Goal: Complete application form

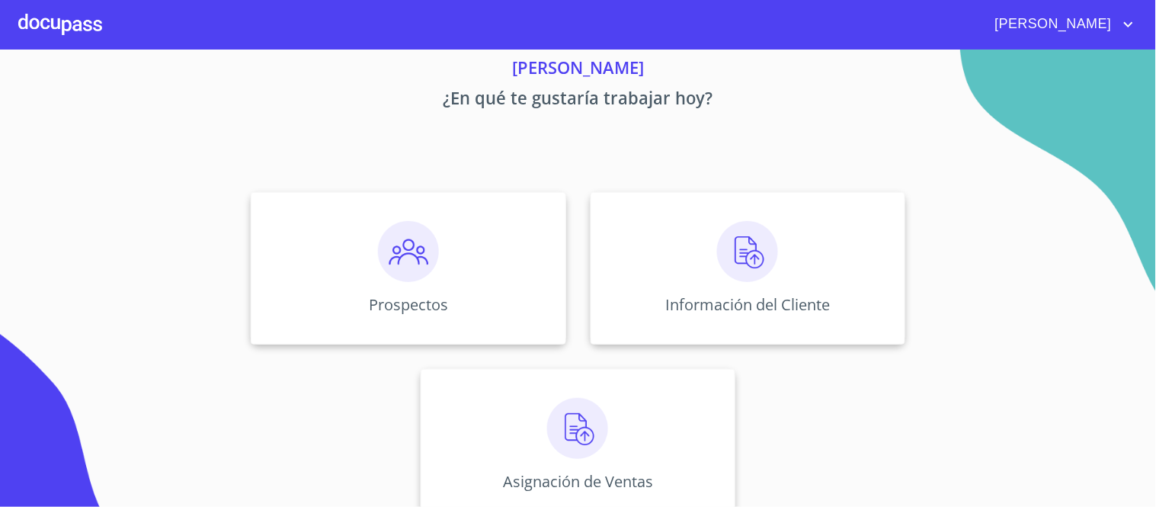
scroll to position [81, 0]
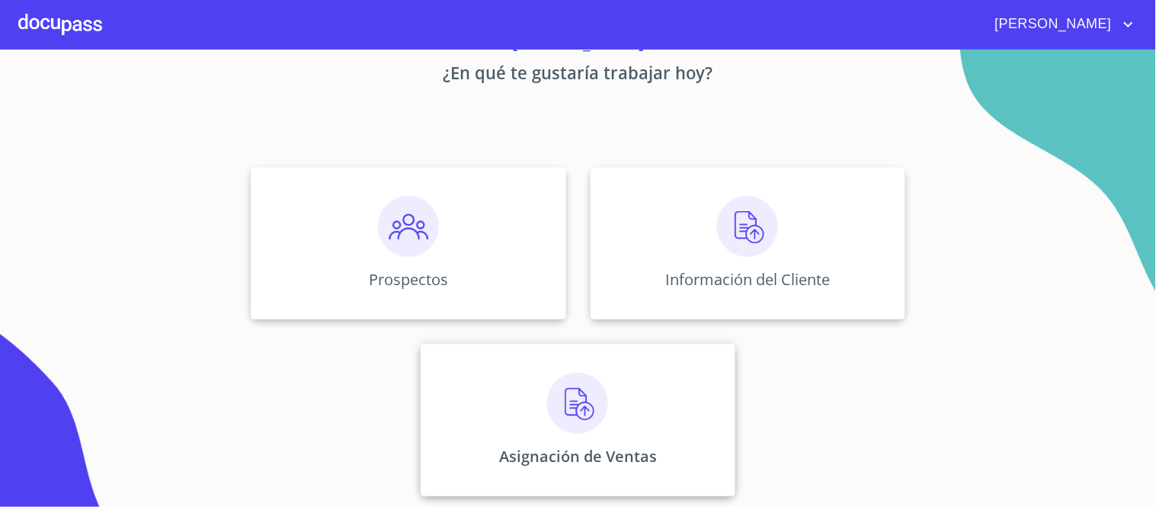
click at [579, 404] on img at bounding box center [577, 403] width 61 height 61
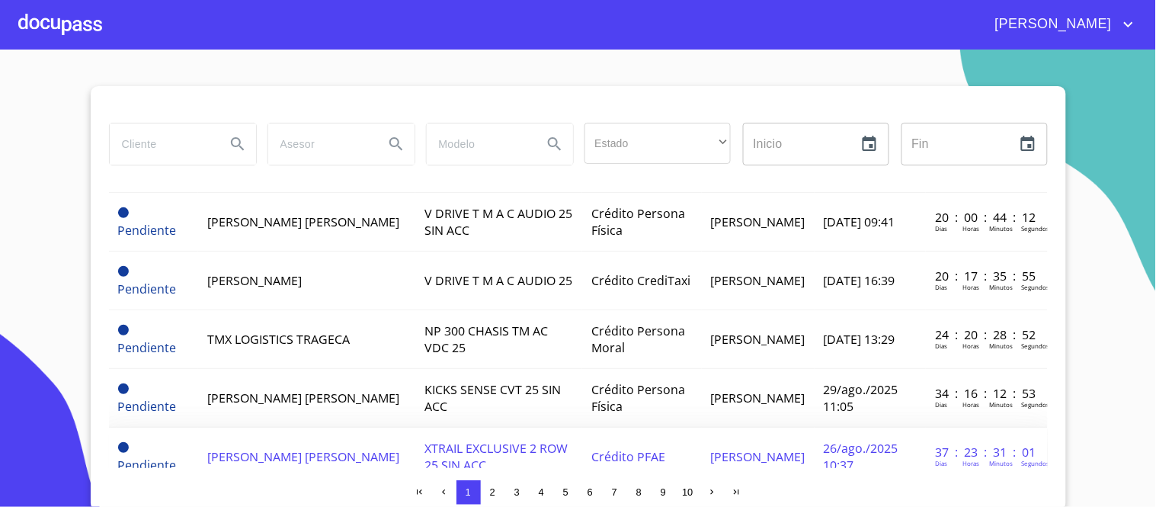
scroll to position [169, 0]
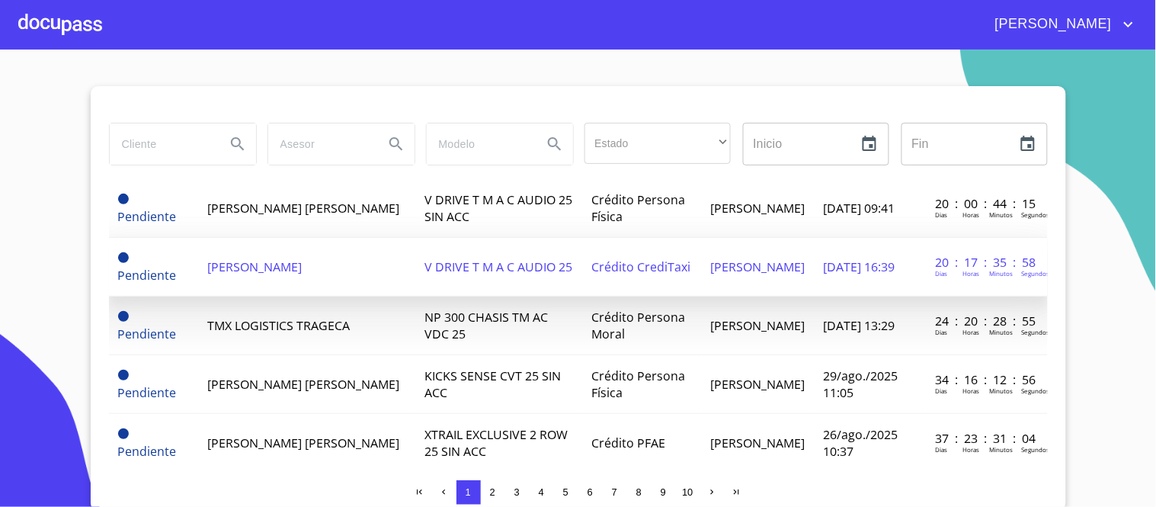
click at [484, 262] on span "V DRIVE T M A C AUDIO 25" at bounding box center [499, 266] width 148 height 17
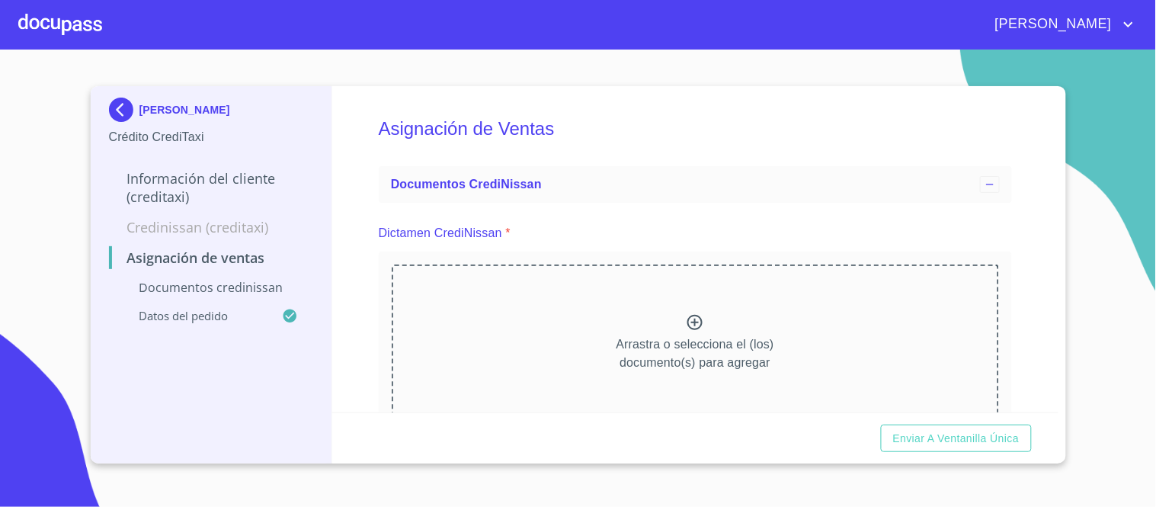
click at [689, 325] on icon at bounding box center [694, 322] width 15 height 15
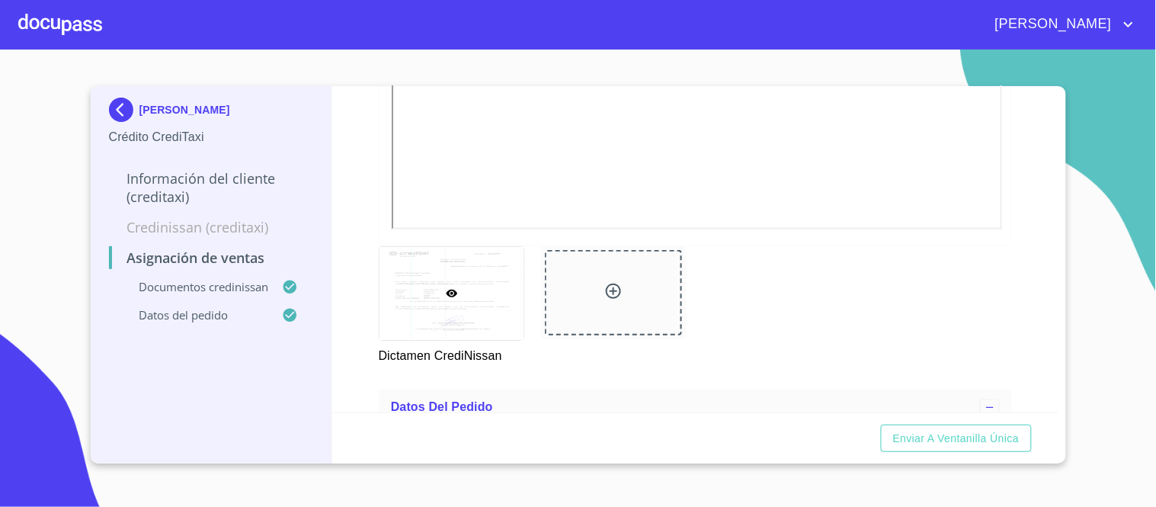
scroll to position [762, 0]
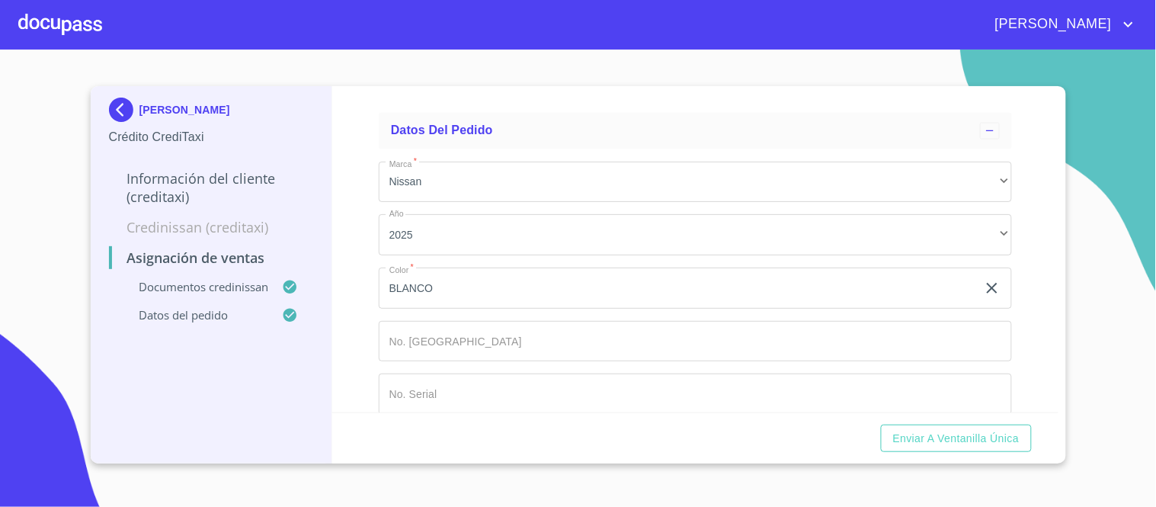
click at [410, 341] on input "Marca   *" at bounding box center [695, 341] width 633 height 41
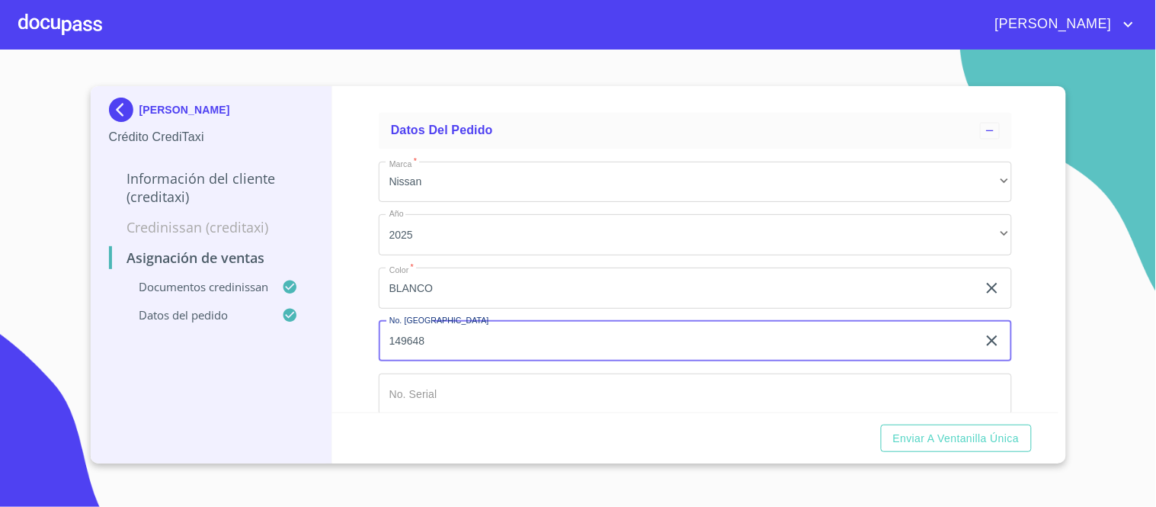
type input "149648"
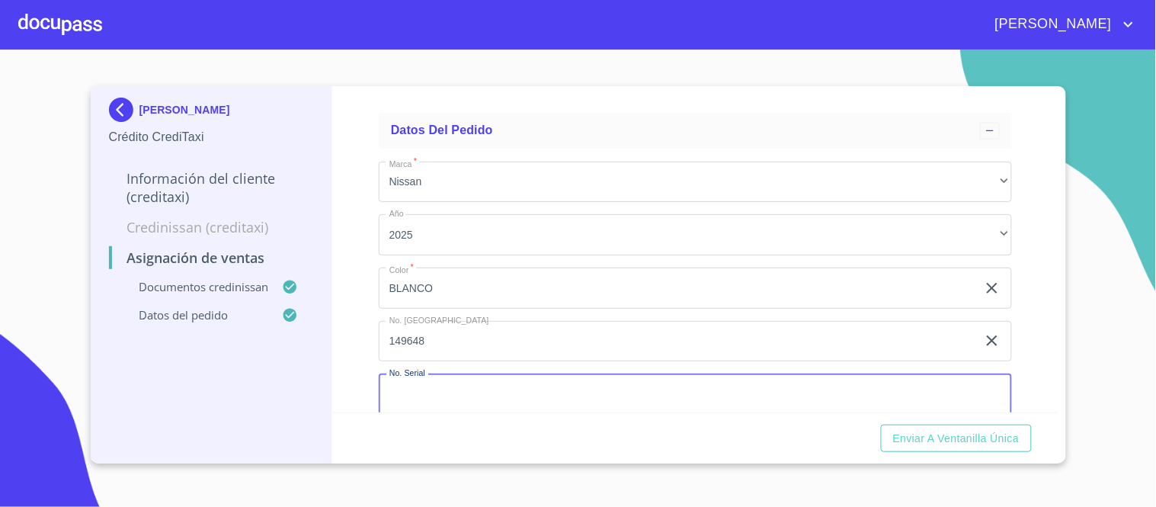
click at [436, 396] on input "Marca   *" at bounding box center [695, 393] width 633 height 41
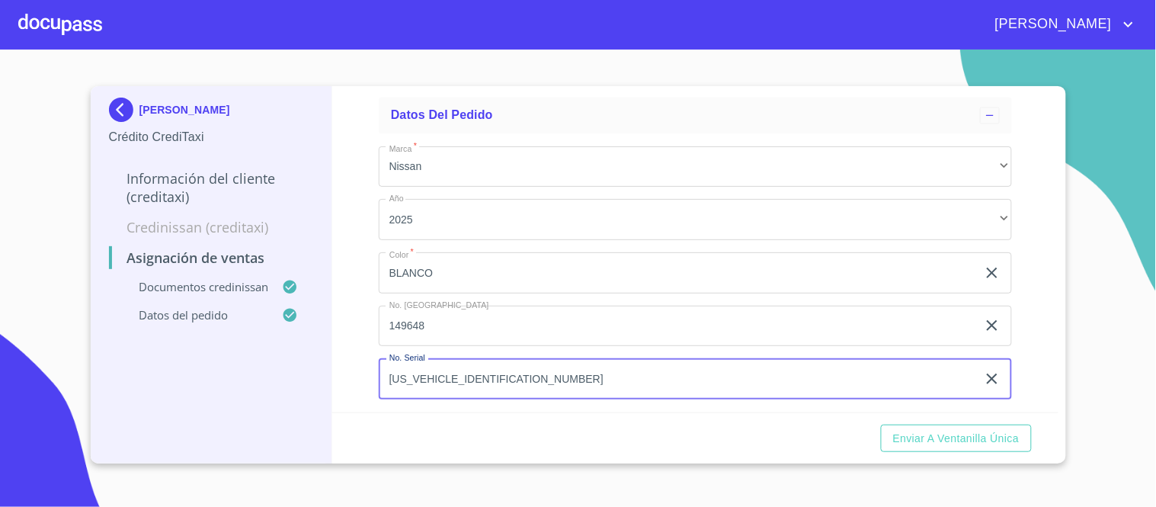
scroll to position [780, 0]
type input "[US_VEHICLE_IDENTIFICATION_NUMBER]"
click at [942, 445] on span "Enviar a Ventanilla única" at bounding box center [956, 438] width 127 height 19
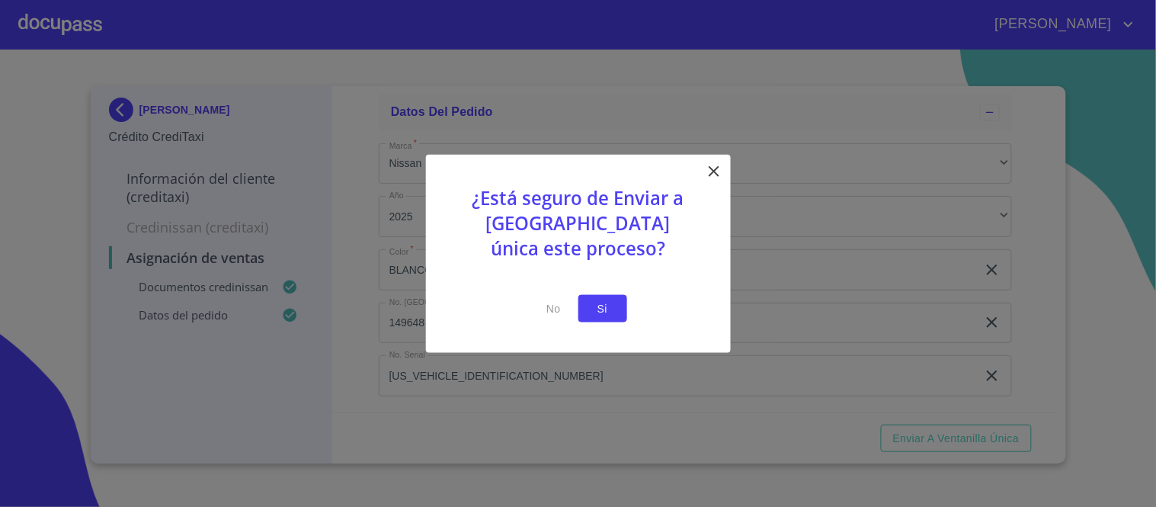
click at [597, 303] on span "Si" at bounding box center [603, 308] width 24 height 19
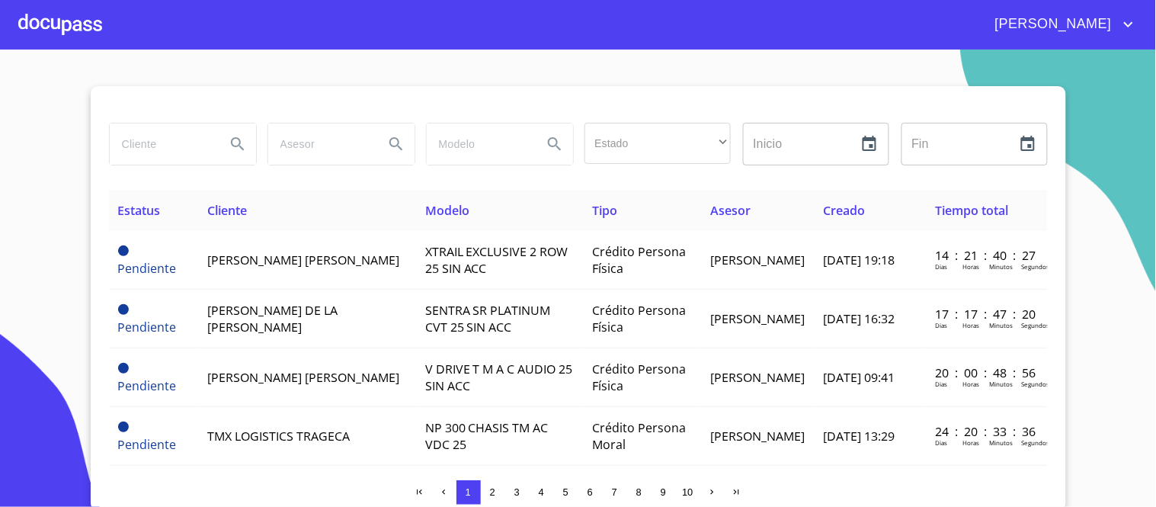
click at [165, 149] on input "search" at bounding box center [162, 143] width 104 height 41
type input "[PERSON_NAME]"
click at [237, 146] on icon "Search" at bounding box center [238, 144] width 18 height 18
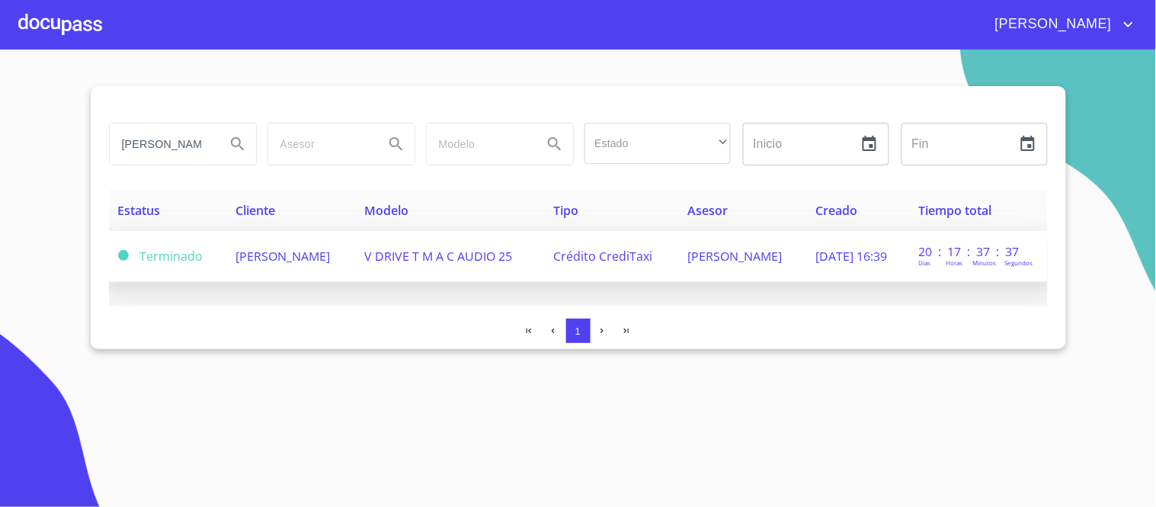
click at [508, 254] on span "V DRIVE T M A C AUDIO 25" at bounding box center [438, 256] width 148 height 17
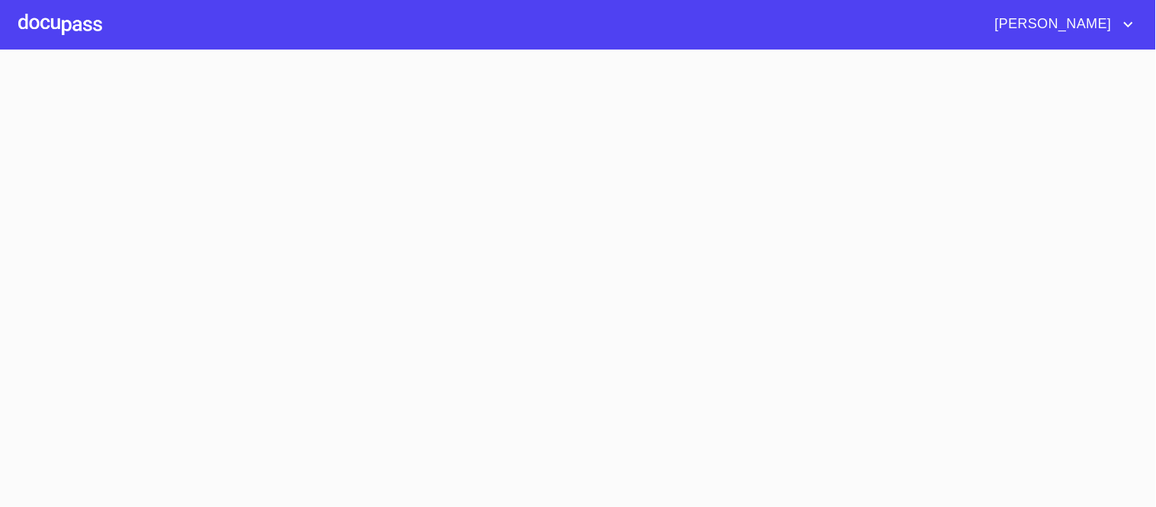
click at [508, 254] on section at bounding box center [578, 278] width 1156 height 457
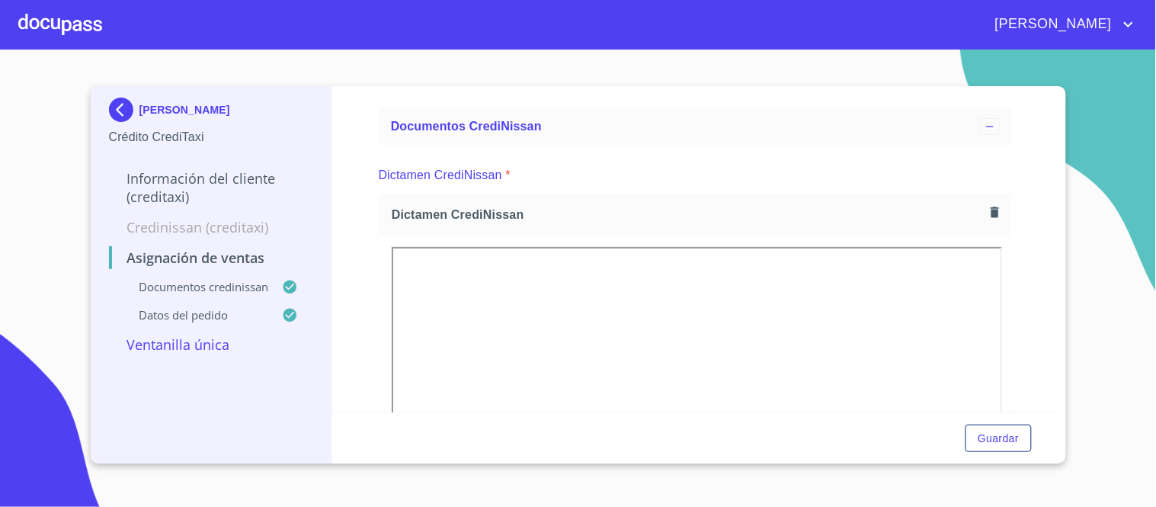
scroll to position [85, 0]
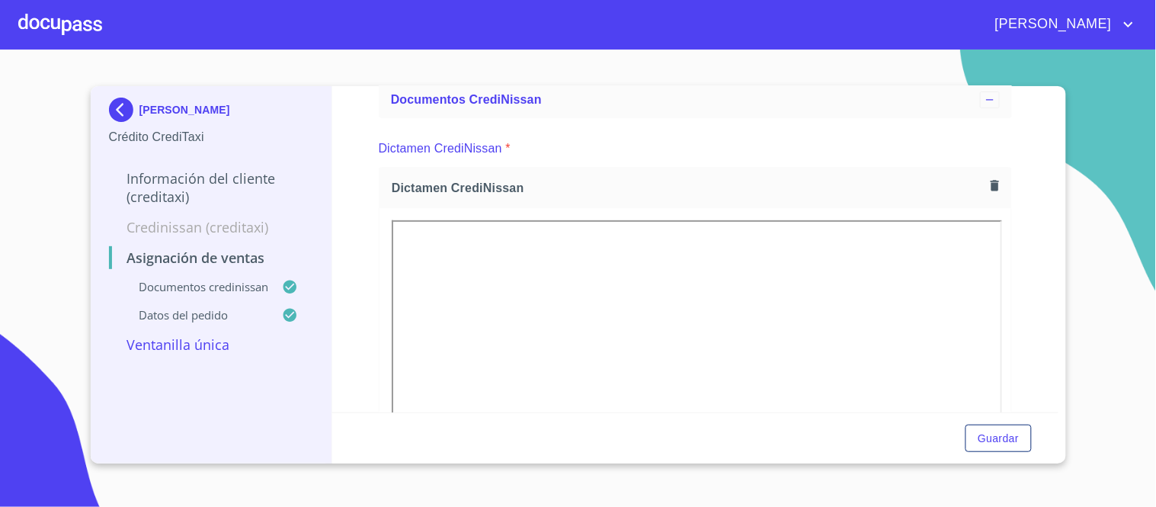
click at [73, 26] on div at bounding box center [60, 24] width 84 height 49
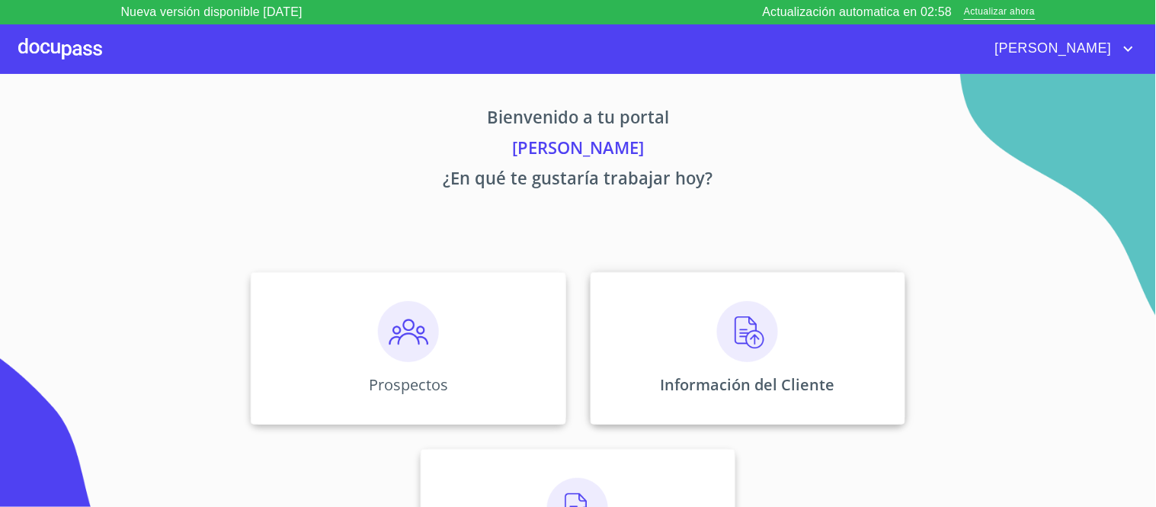
click at [745, 332] on img at bounding box center [747, 331] width 61 height 61
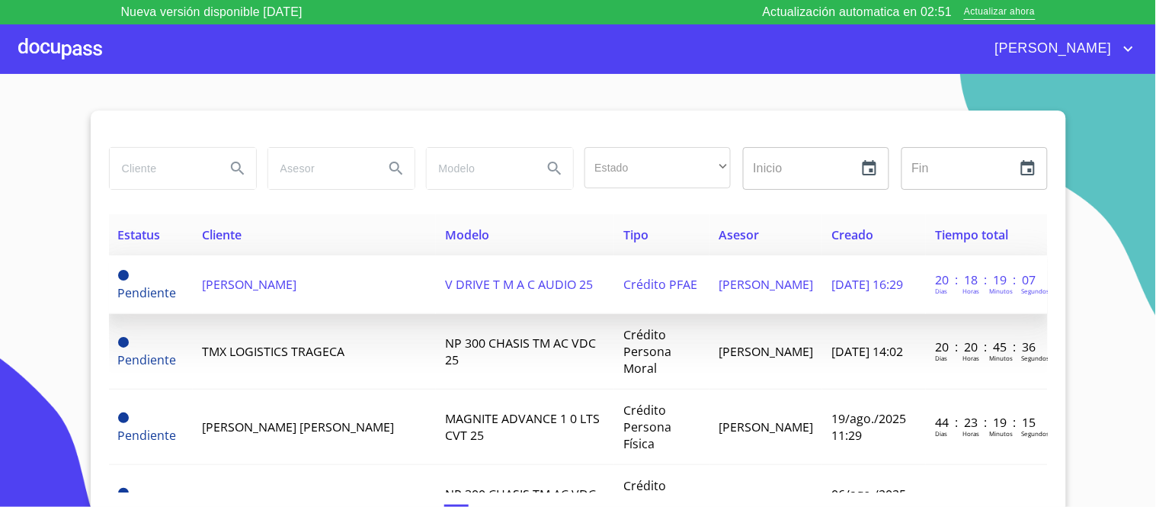
click at [573, 284] on span "V DRIVE T M A C AUDIO 25" at bounding box center [519, 284] width 148 height 17
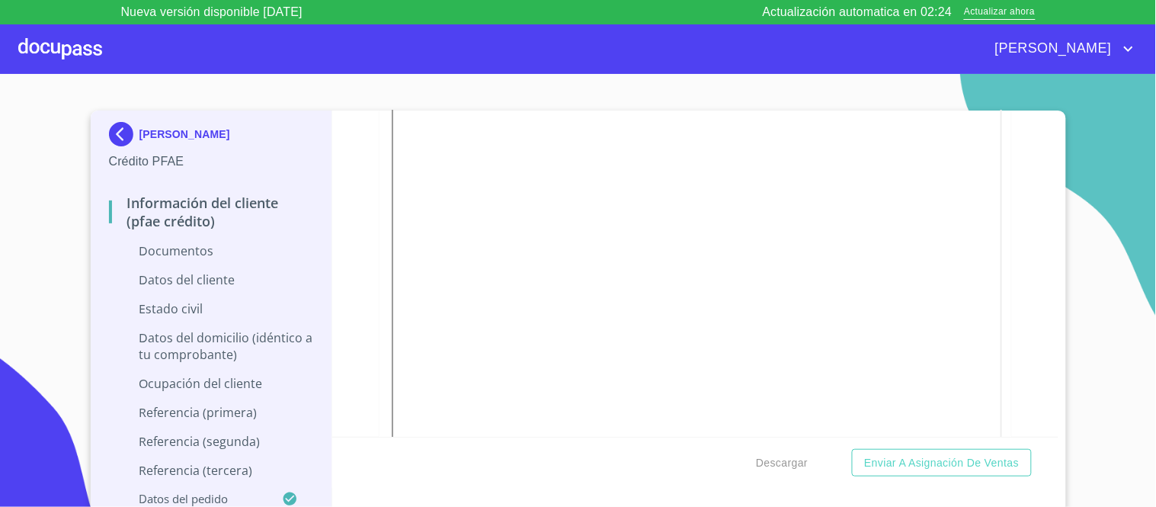
scroll to position [1016, 0]
click at [199, 256] on p "Documentos" at bounding box center [211, 250] width 205 height 17
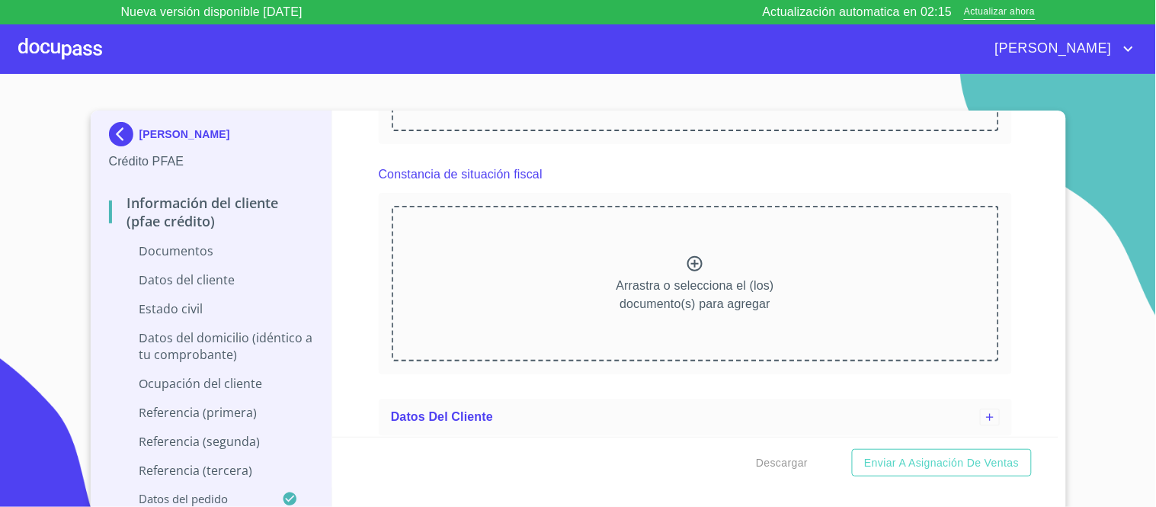
scroll to position [2456, 0]
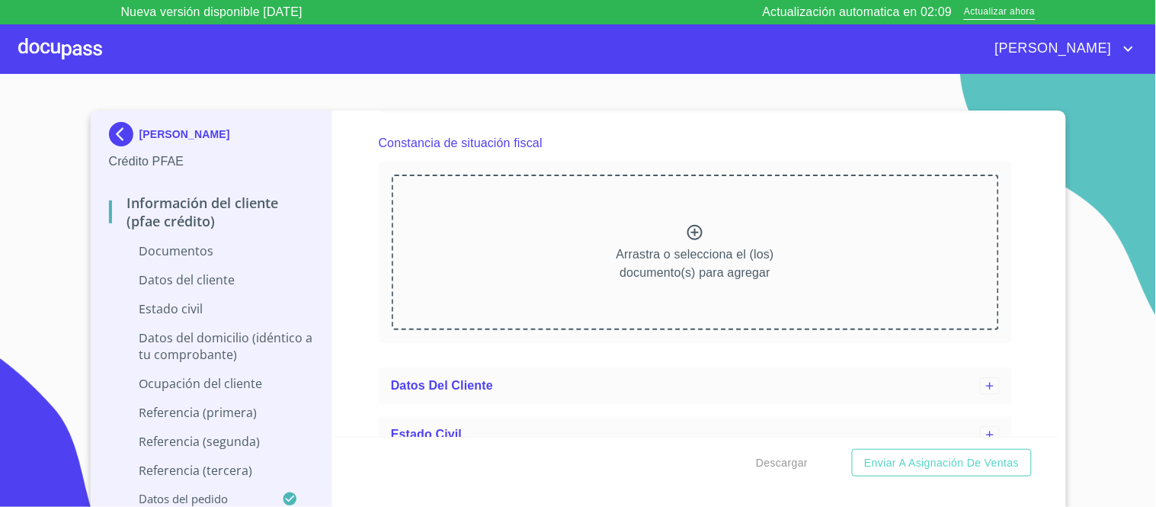
click at [80, 43] on div at bounding box center [60, 48] width 84 height 49
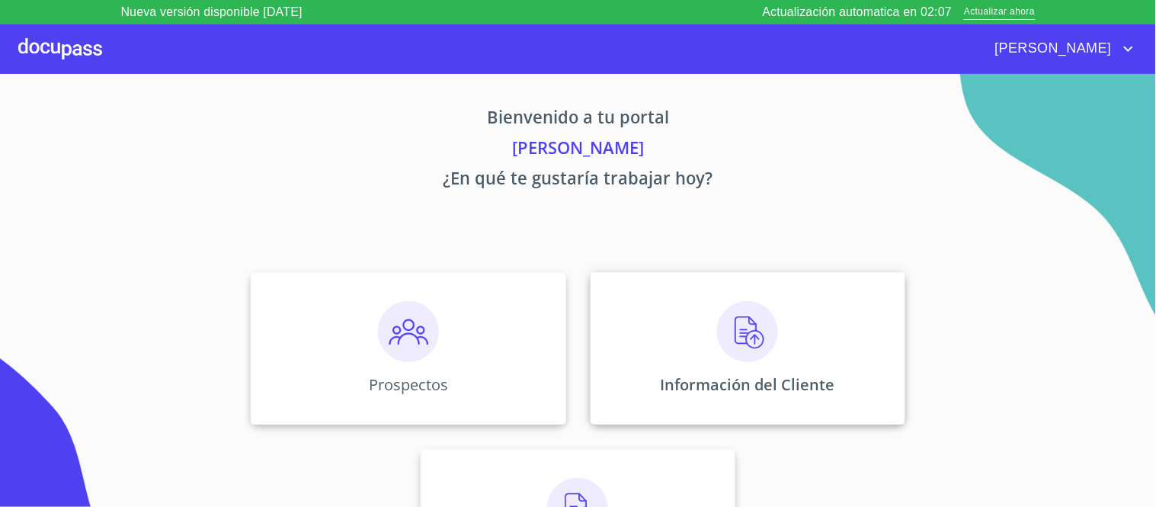
click at [732, 337] on img at bounding box center [747, 331] width 61 height 61
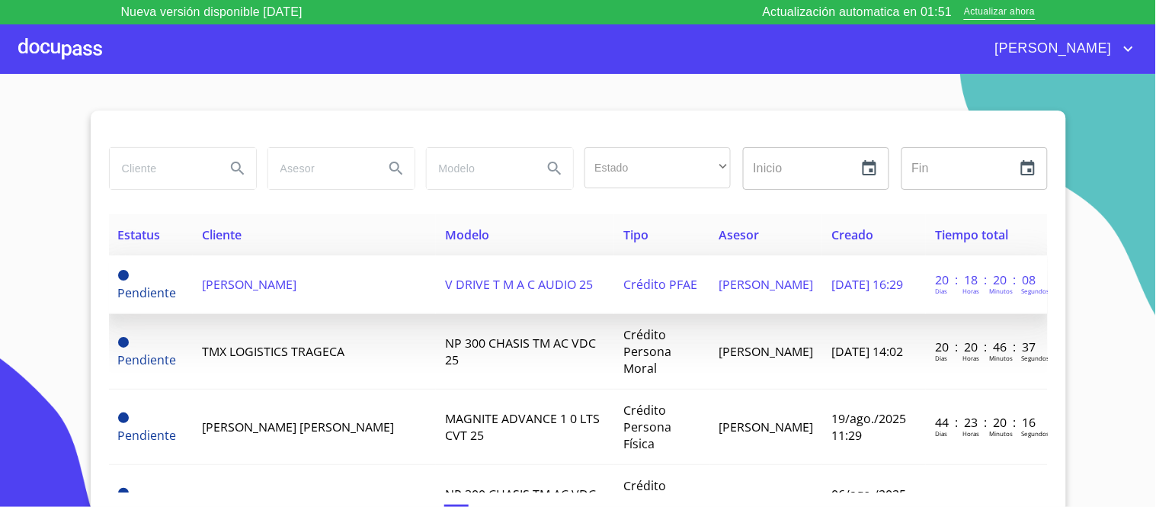
click at [296, 284] on span "[PERSON_NAME]" at bounding box center [249, 284] width 95 height 17
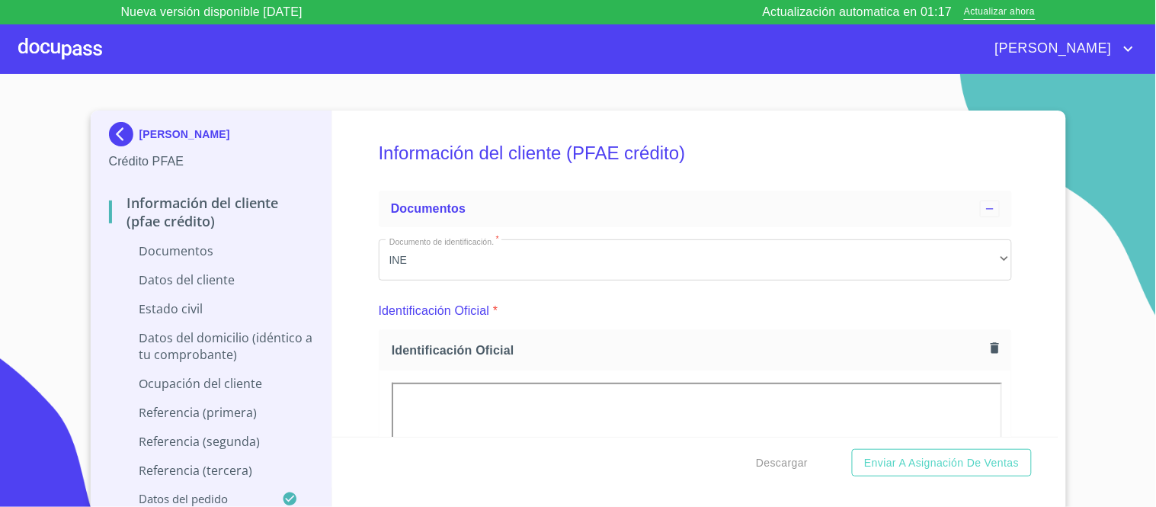
click at [82, 56] on div at bounding box center [60, 48] width 84 height 49
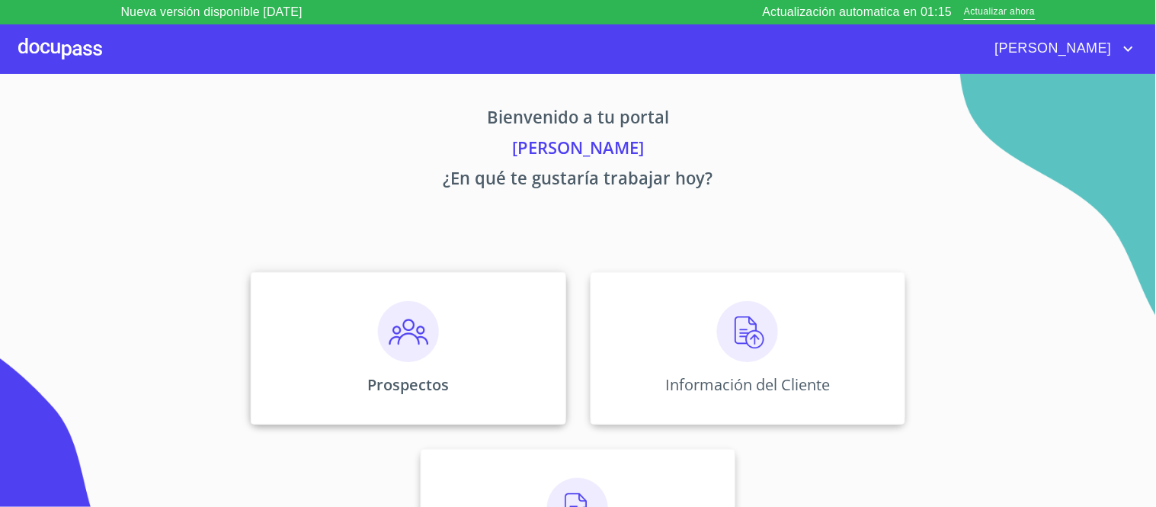
click at [389, 338] on img at bounding box center [408, 331] width 61 height 61
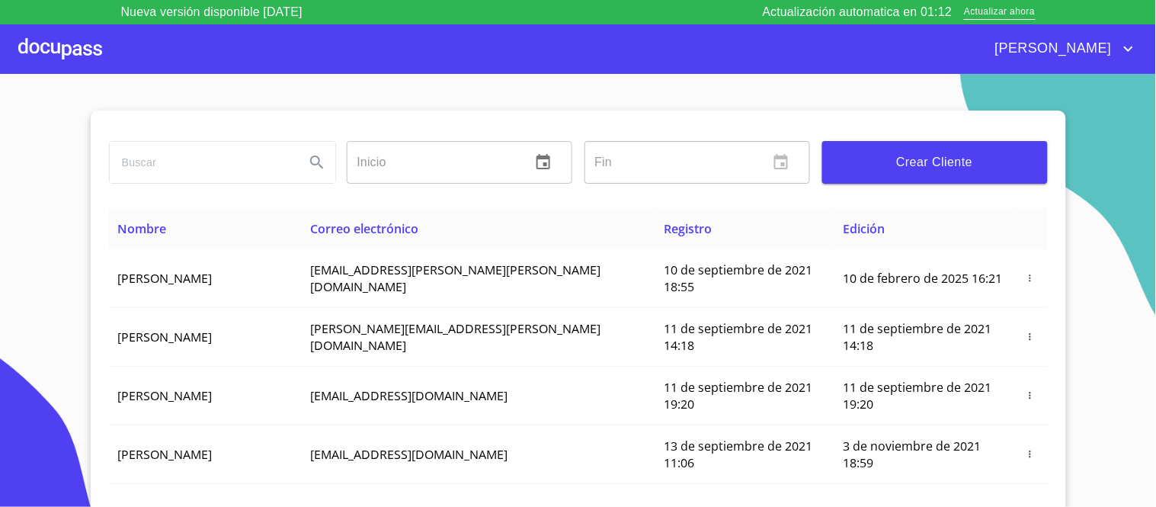
click at [162, 163] on input "search" at bounding box center [201, 162] width 183 height 41
click at [310, 162] on icon "Search" at bounding box center [317, 162] width 18 height 18
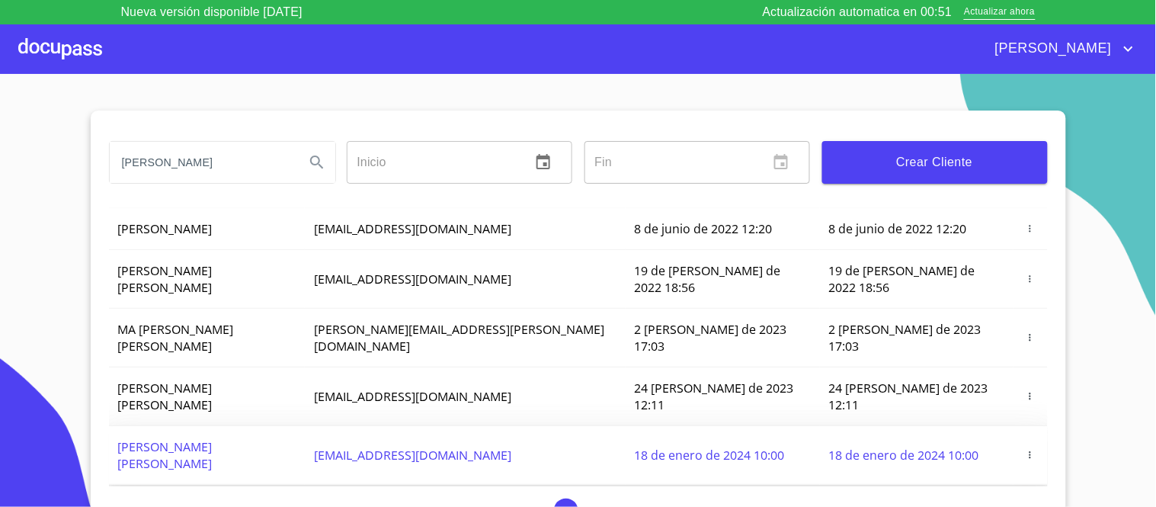
scroll to position [115, 0]
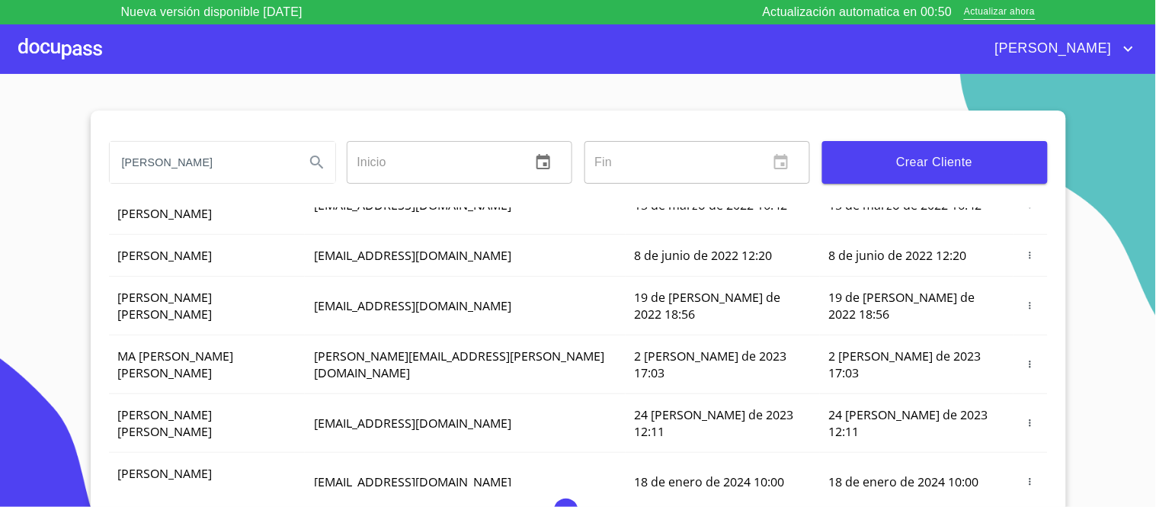
click at [192, 165] on input "[PERSON_NAME]" at bounding box center [201, 162] width 183 height 41
type input "[PERSON_NAME]"
click at [311, 156] on icon "Search" at bounding box center [316, 161] width 13 height 13
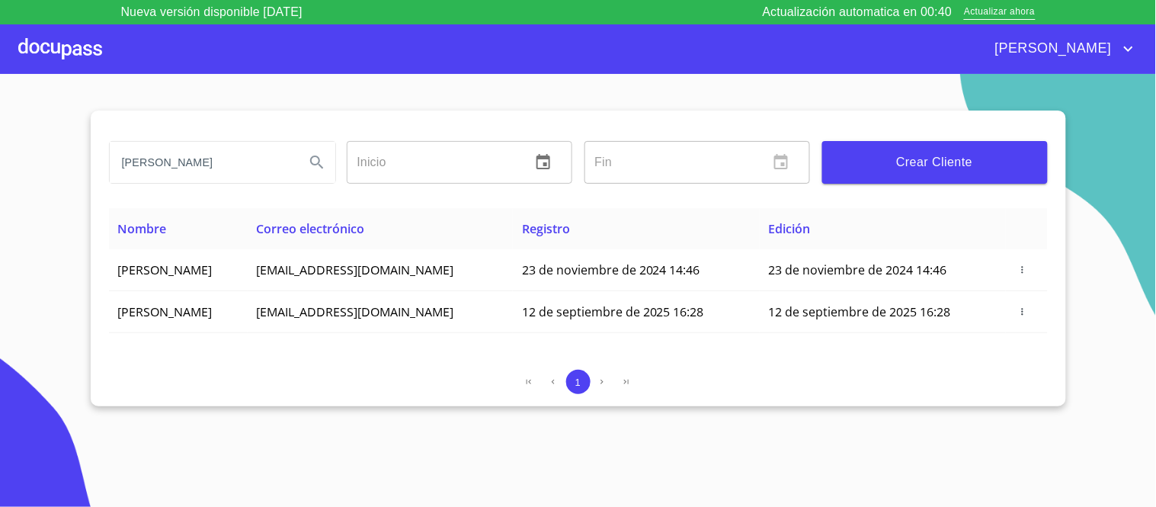
scroll to position [0, 0]
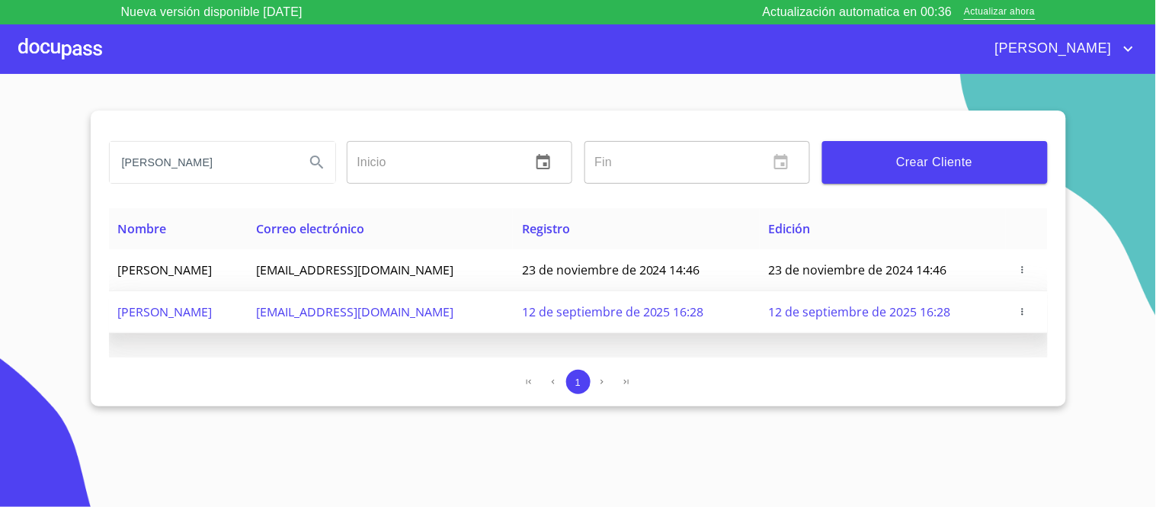
click at [1026, 310] on icon "button" at bounding box center [1023, 311] width 11 height 11
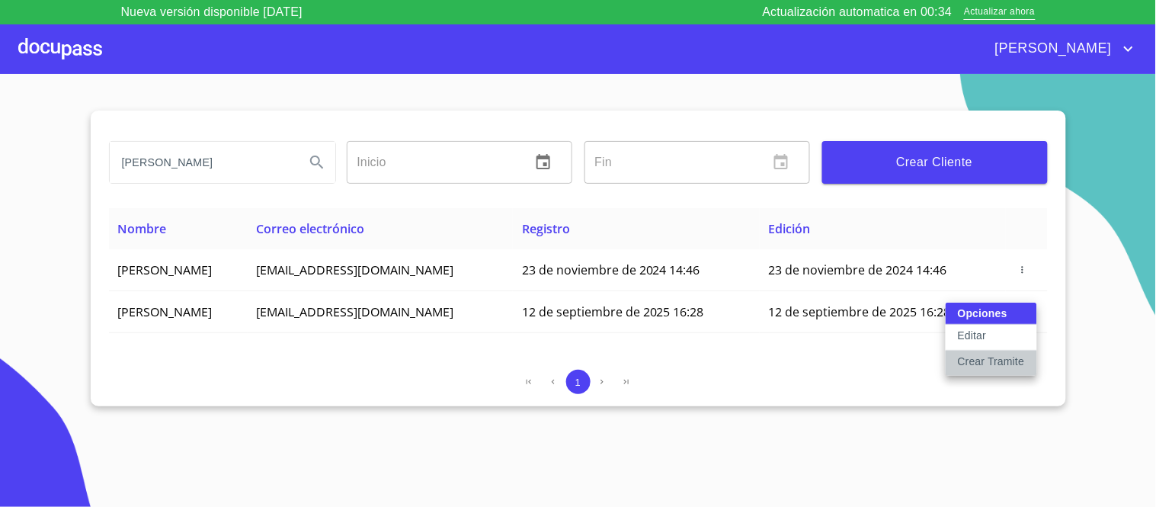
click at [981, 356] on p "Crear Tramite" at bounding box center [991, 361] width 67 height 15
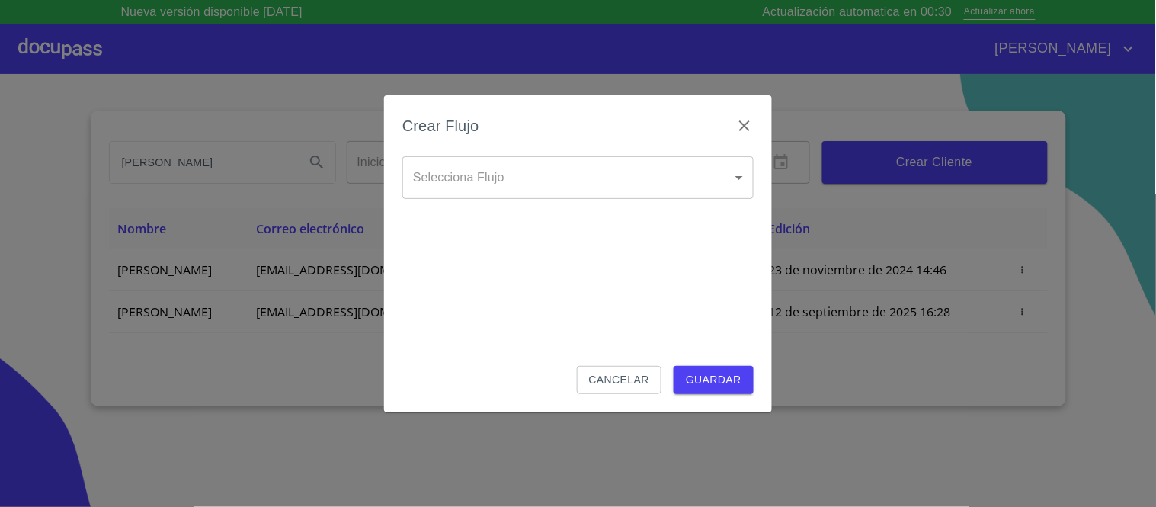
click at [737, 175] on body "Nueva versión disponible [DATE] Actualización automatica en 00:30 Actualizar ah…" at bounding box center [578, 253] width 1156 height 507
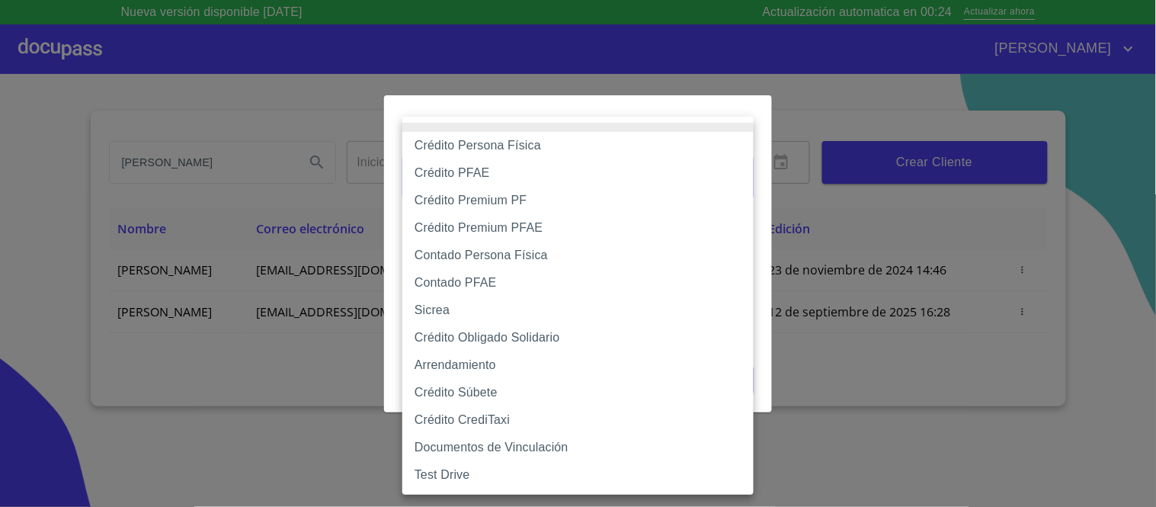
click at [492, 253] on li "Contado Persona Física" at bounding box center [577, 255] width 351 height 27
type input "60bf975b0d9865ccc2471536"
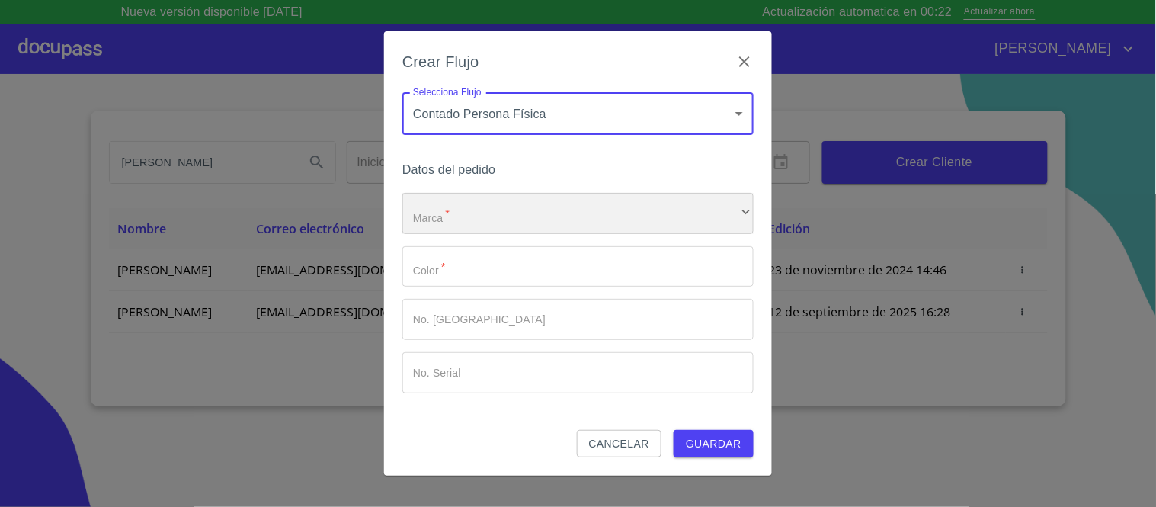
click at [467, 208] on div "​" at bounding box center [577, 213] width 351 height 41
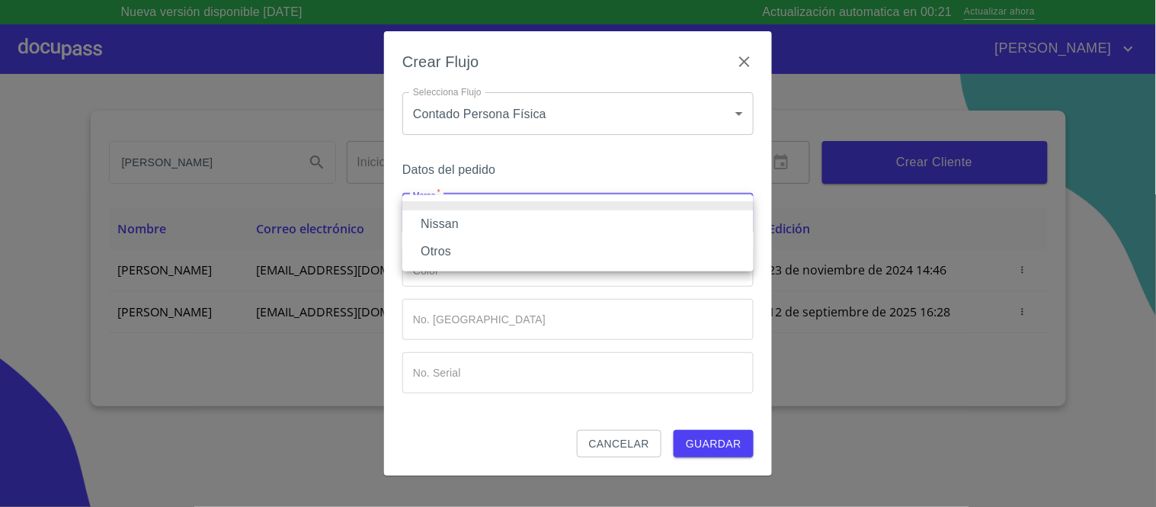
click at [446, 225] on li "Nissan" at bounding box center [577, 223] width 351 height 27
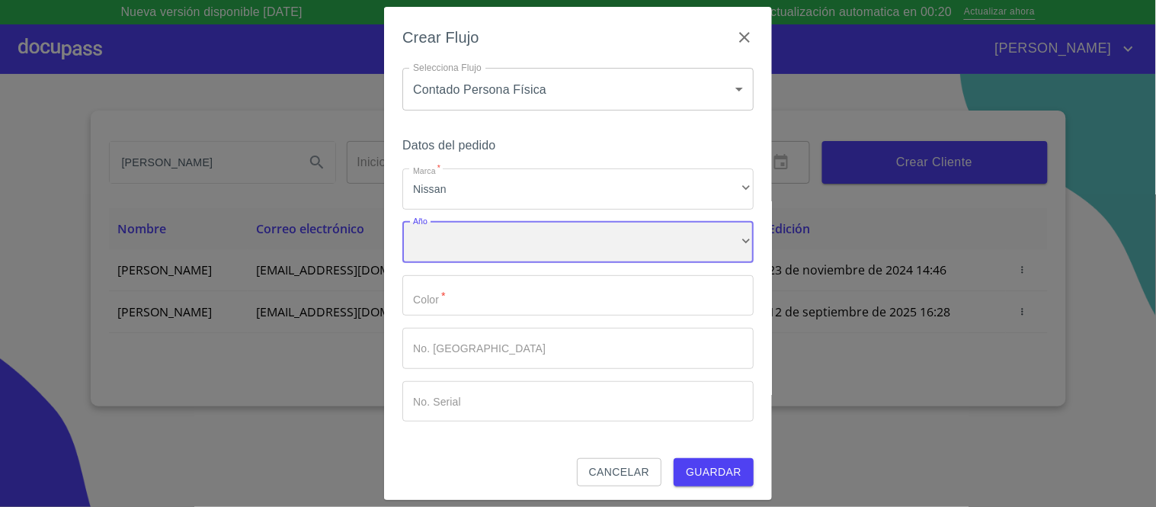
click at [454, 244] on div "​" at bounding box center [577, 242] width 351 height 41
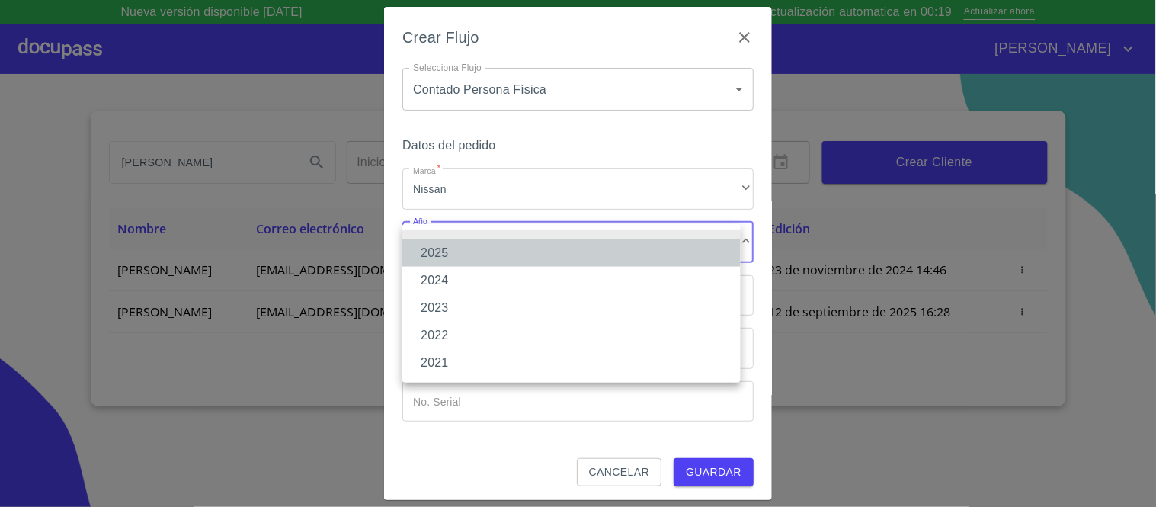
click at [443, 252] on li "2025" at bounding box center [571, 252] width 338 height 27
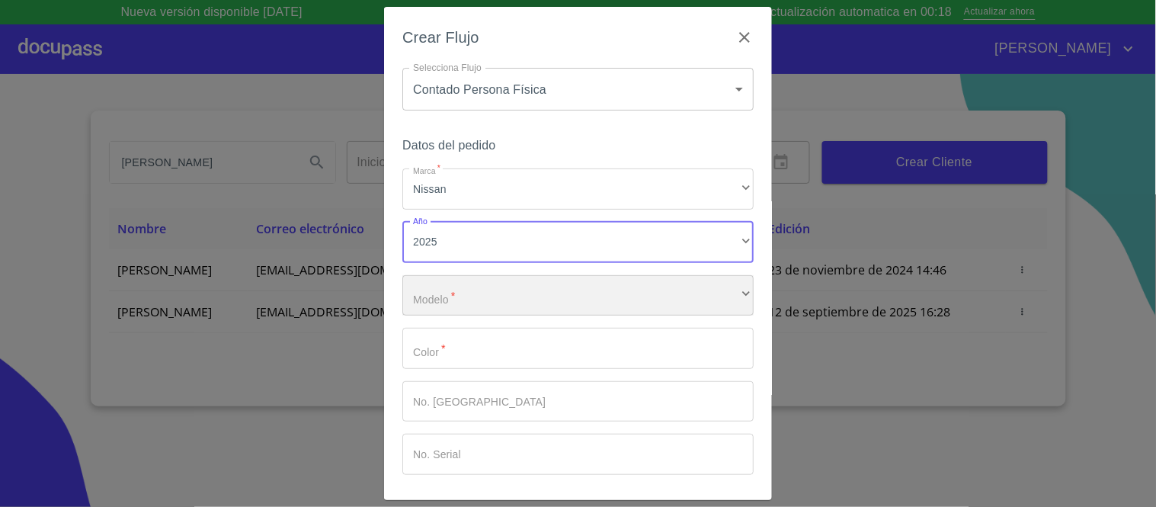
click at [457, 296] on div "​" at bounding box center [577, 295] width 351 height 41
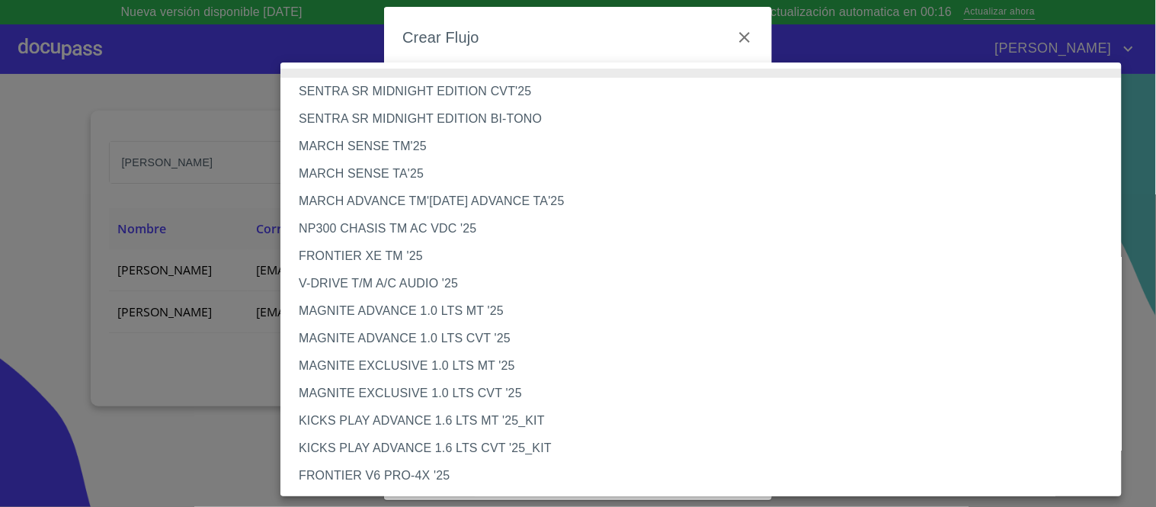
click at [370, 283] on li "V-DRIVE T/M A/C AUDIO '25" at bounding box center [707, 283] width 854 height 27
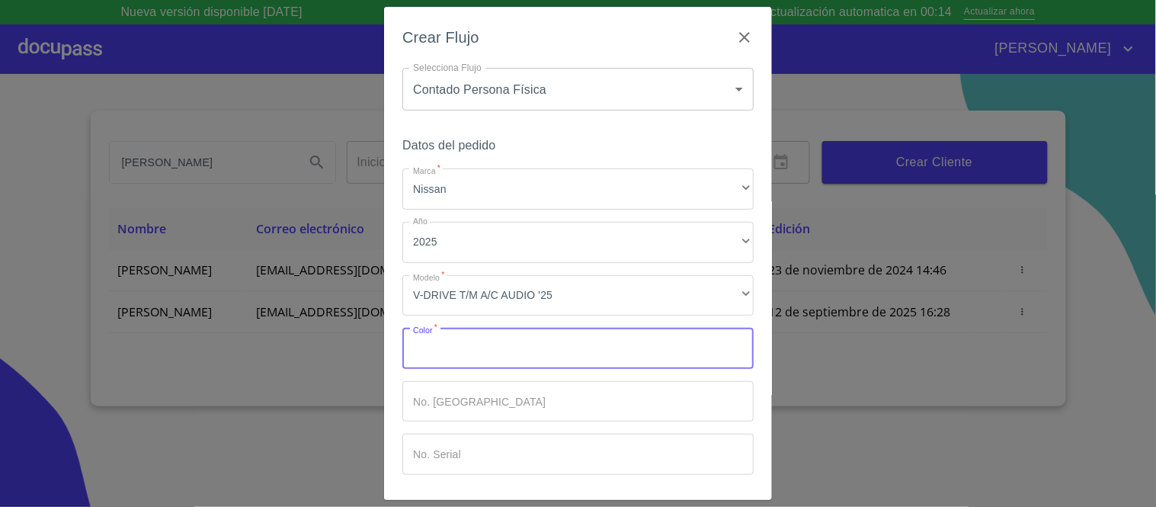
click at [447, 357] on input "Marca   *" at bounding box center [577, 348] width 351 height 41
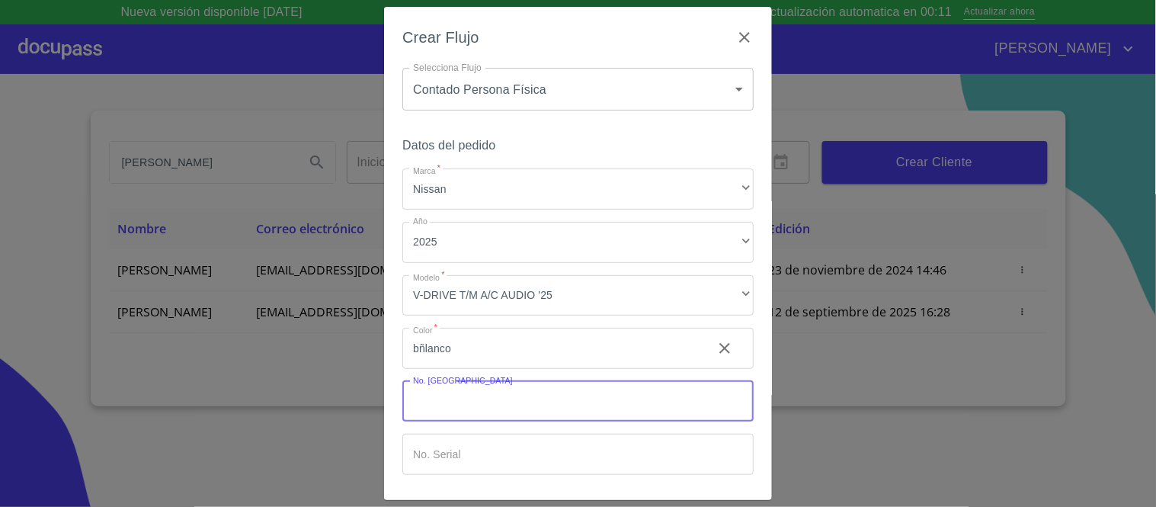
click at [454, 398] on input "Marca   *" at bounding box center [577, 401] width 351 height 41
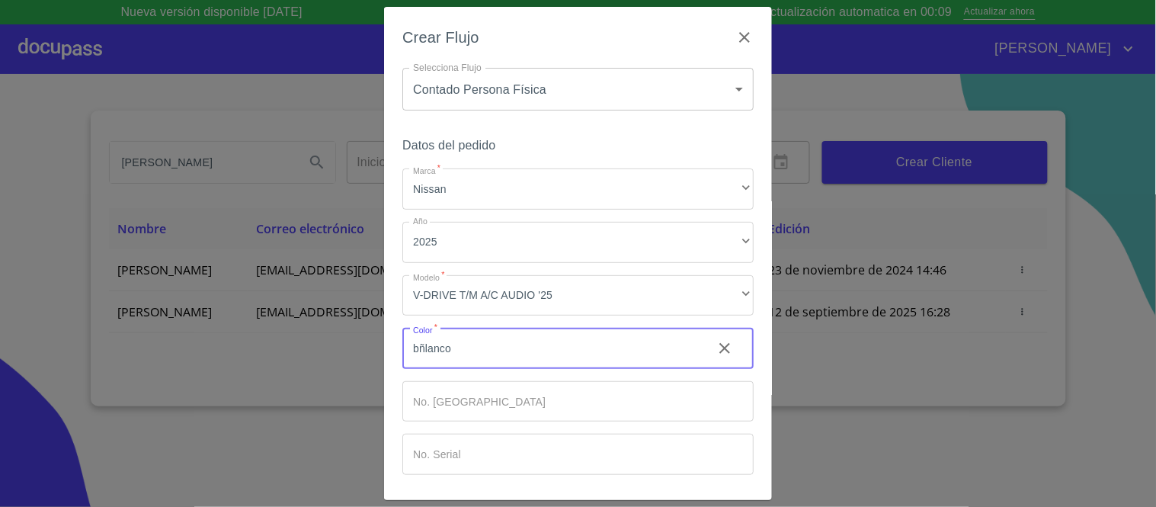
drag, startPoint x: 459, startPoint y: 348, endPoint x: 340, endPoint y: 348, distance: 118.9
click at [340, 348] on div "Crear Flujo Selecciona Flujo Contado Persona Física 60bf975b0d9865ccc2471536 Se…" at bounding box center [578, 253] width 1156 height 507
type input "BLANCO"
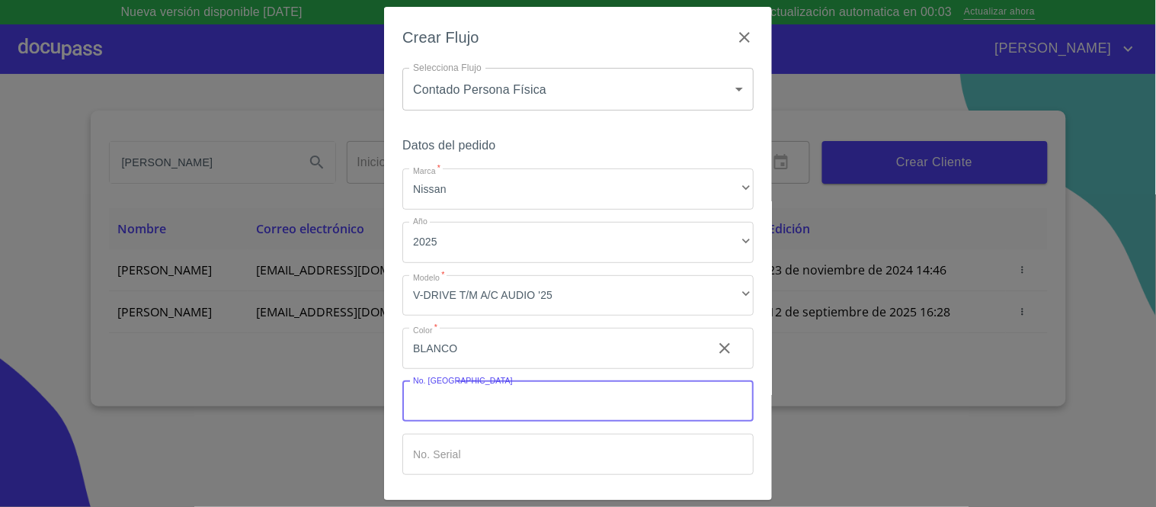
click at [447, 402] on input "Marca   *" at bounding box center [577, 401] width 351 height 41
type input "149"
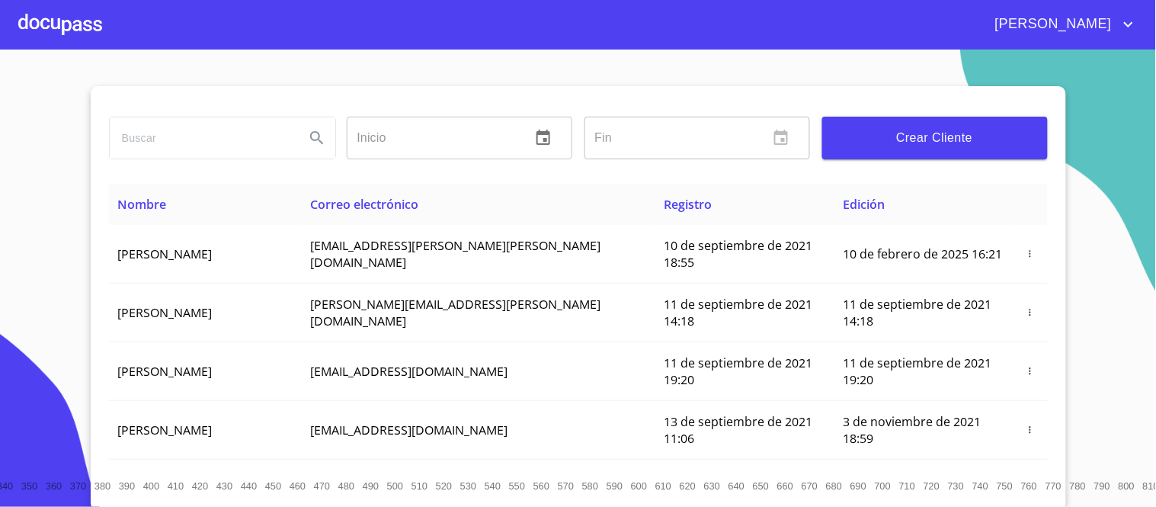
drag, startPoint x: 231, startPoint y: 179, endPoint x: 210, endPoint y: 181, distance: 21.4
click at [220, 181] on div "Inicio ​ Fin ​ Crear Cliente" at bounding box center [578, 135] width 939 height 98
click at [120, 142] on input "search" at bounding box center [201, 137] width 183 height 41
type input "GUILLEMINA"
click at [311, 141] on icon "Search" at bounding box center [317, 138] width 18 height 18
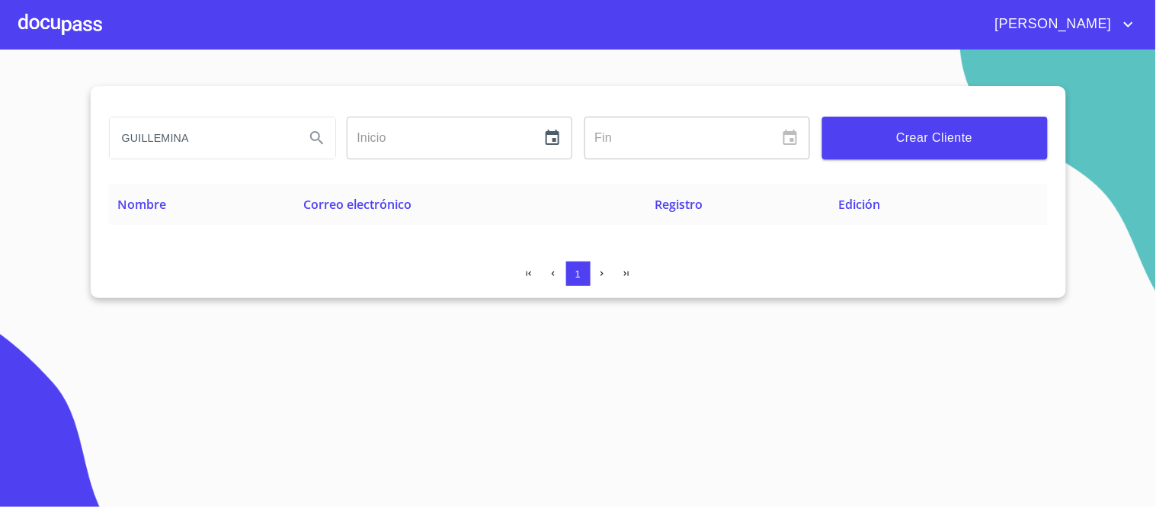
click at [521, 252] on div "GUILLEMINA Inicio ​ Fin ​ Crear Cliente Nombre Correo electrónico Registro Edic…" at bounding box center [579, 192] width 976 height 212
click at [917, 138] on span "Crear Cliente" at bounding box center [935, 137] width 201 height 21
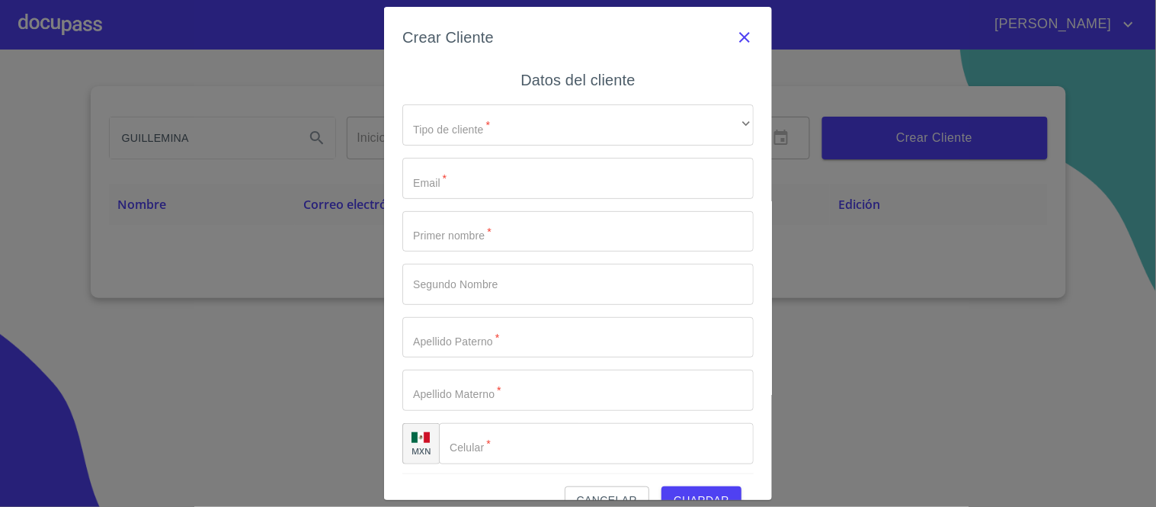
click at [736, 41] on icon "button" at bounding box center [745, 37] width 18 height 18
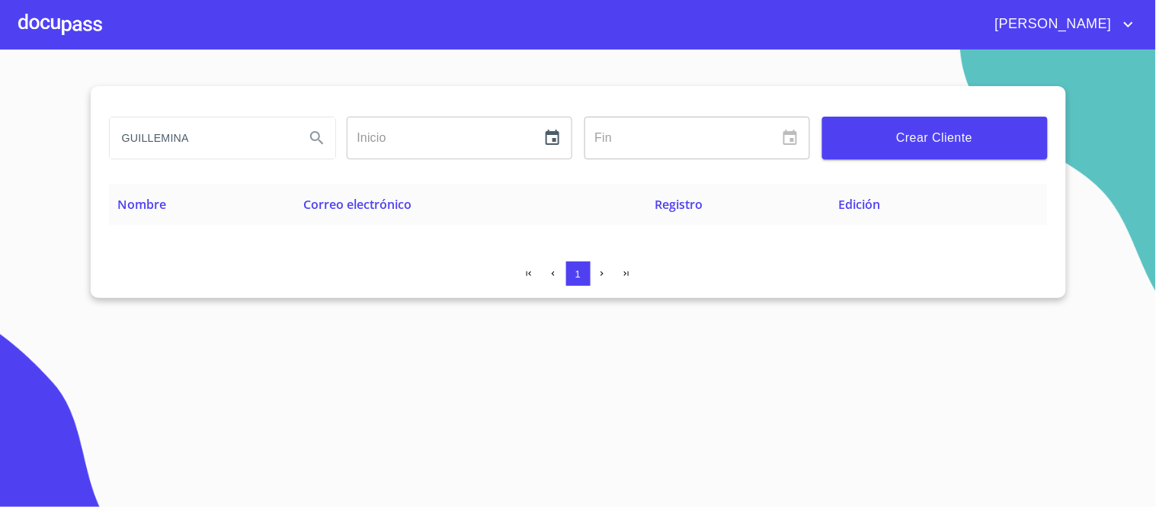
click at [82, 27] on div at bounding box center [60, 24] width 84 height 49
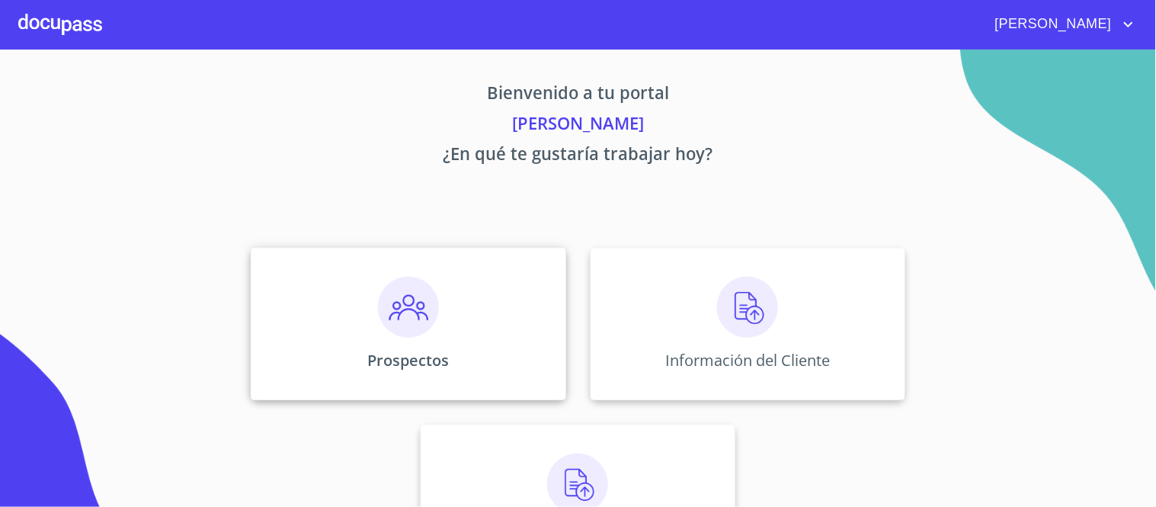
click at [419, 310] on img at bounding box center [408, 307] width 61 height 61
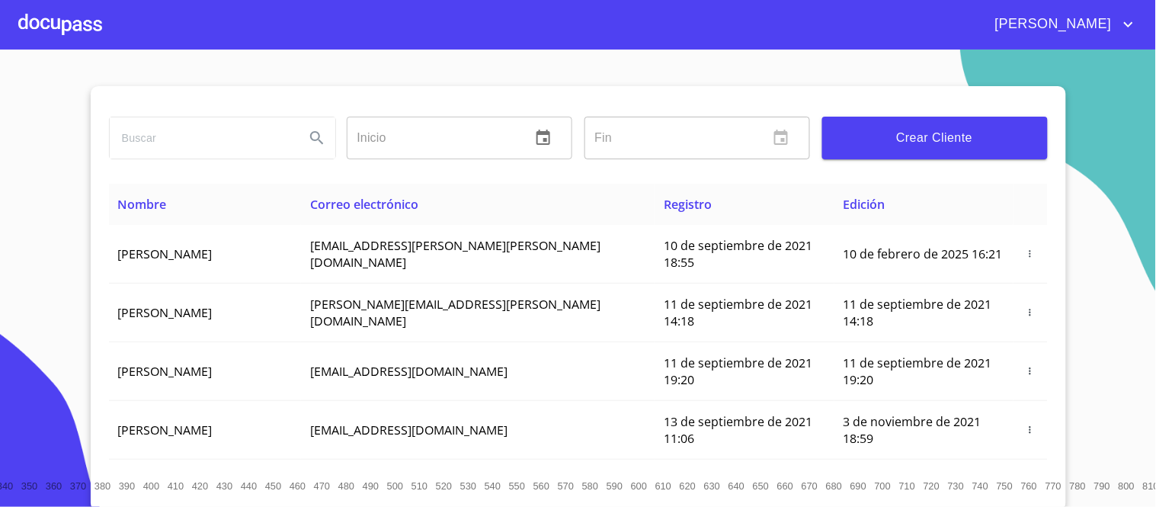
click at [161, 141] on input "search" at bounding box center [201, 137] width 183 height 41
click at [309, 133] on icon "Search" at bounding box center [317, 138] width 18 height 18
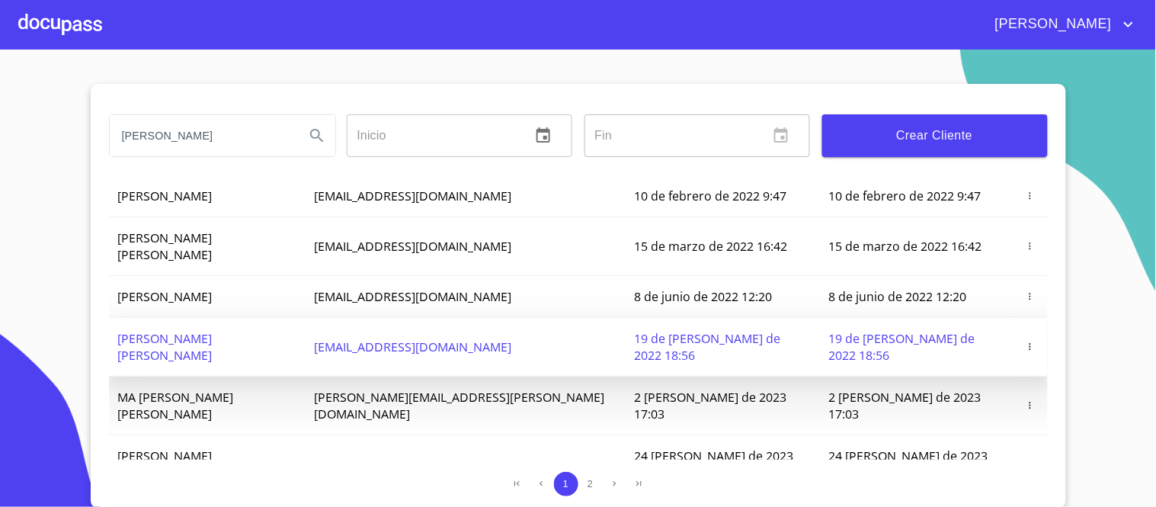
scroll to position [169, 0]
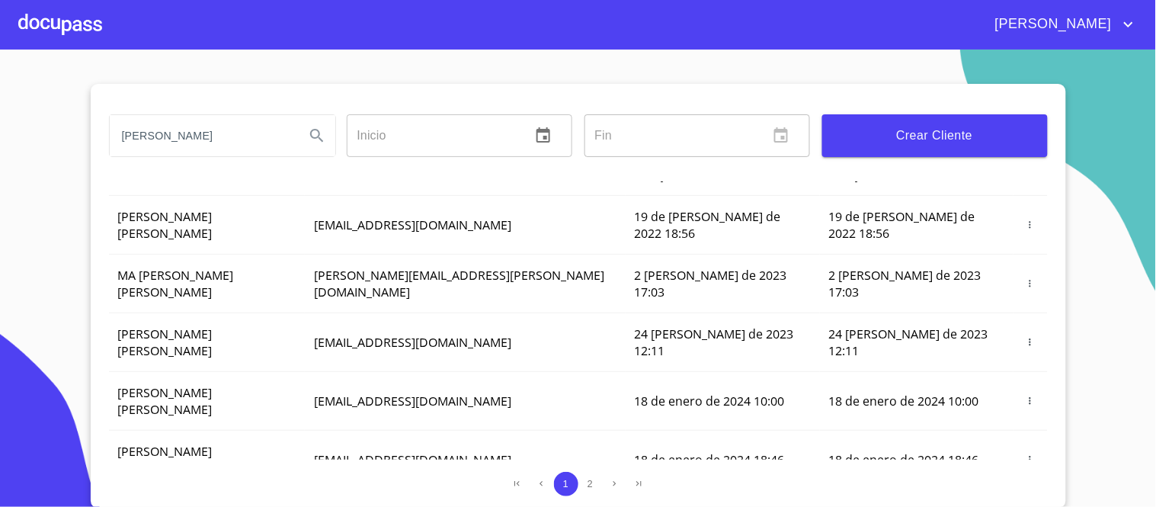
click at [222, 135] on input "[PERSON_NAME]" at bounding box center [201, 135] width 183 height 41
type input "[PERSON_NAME]"
click at [308, 128] on icon "Search" at bounding box center [317, 136] width 18 height 18
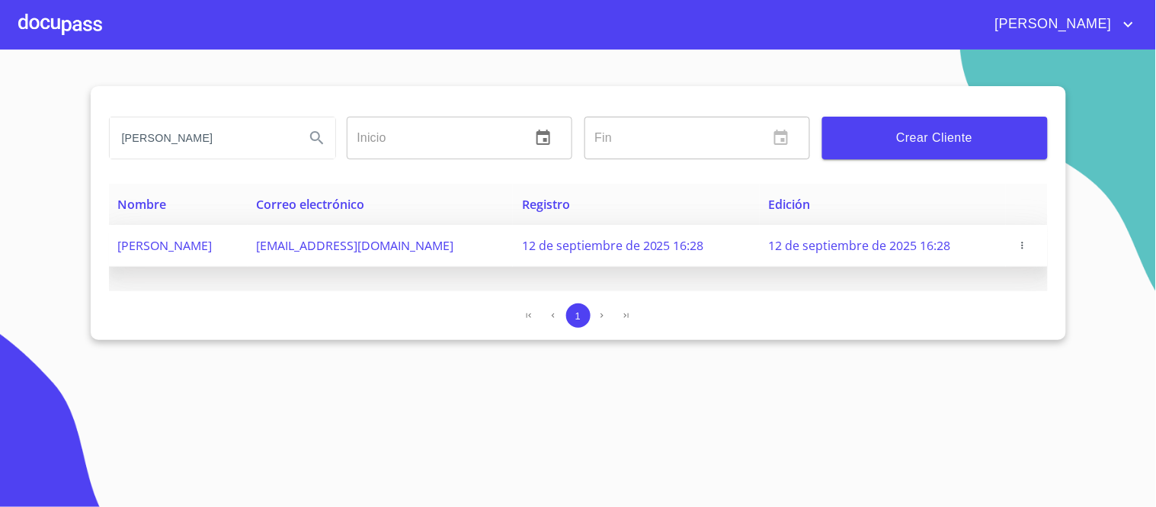
click at [1027, 244] on icon "button" at bounding box center [1023, 245] width 11 height 11
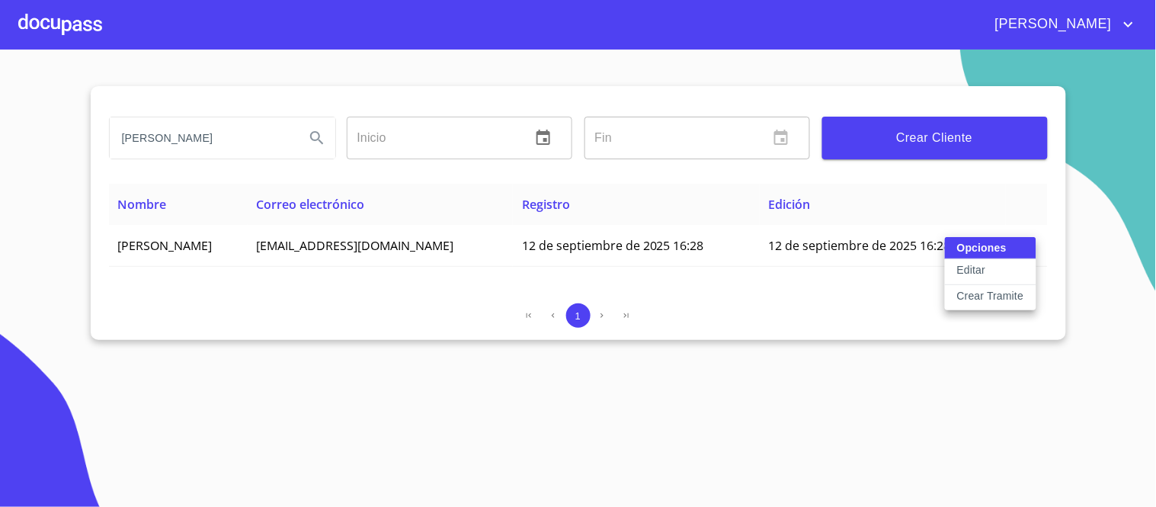
click at [986, 300] on p "Crear Tramite" at bounding box center [990, 295] width 67 height 15
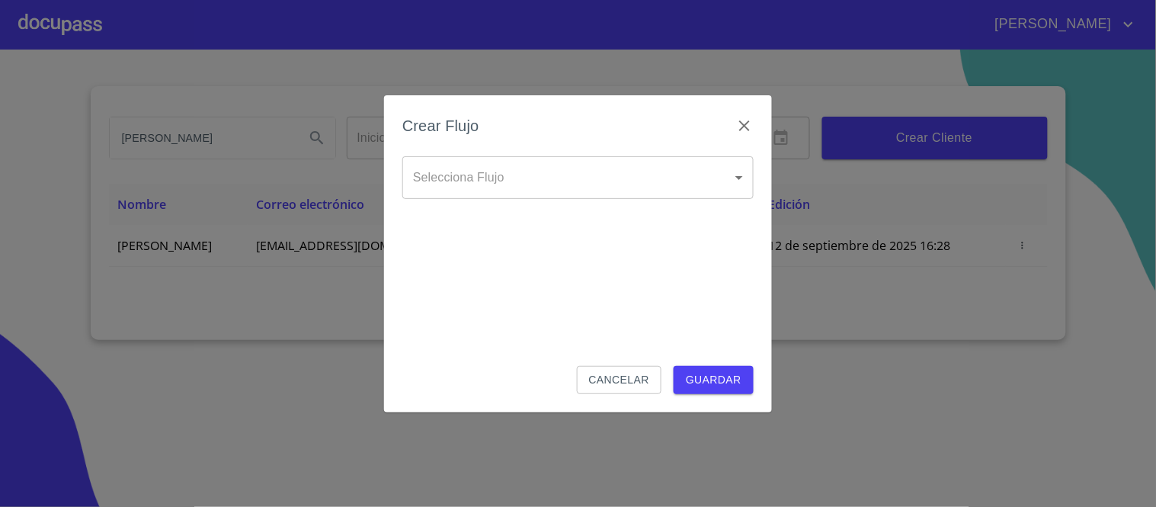
click at [740, 171] on body "María GUILLERMINA RODRIGUEZ ESCOBAR Inicio ​ Fin ​ Crear Cliente Nombre Correo …" at bounding box center [578, 253] width 1156 height 507
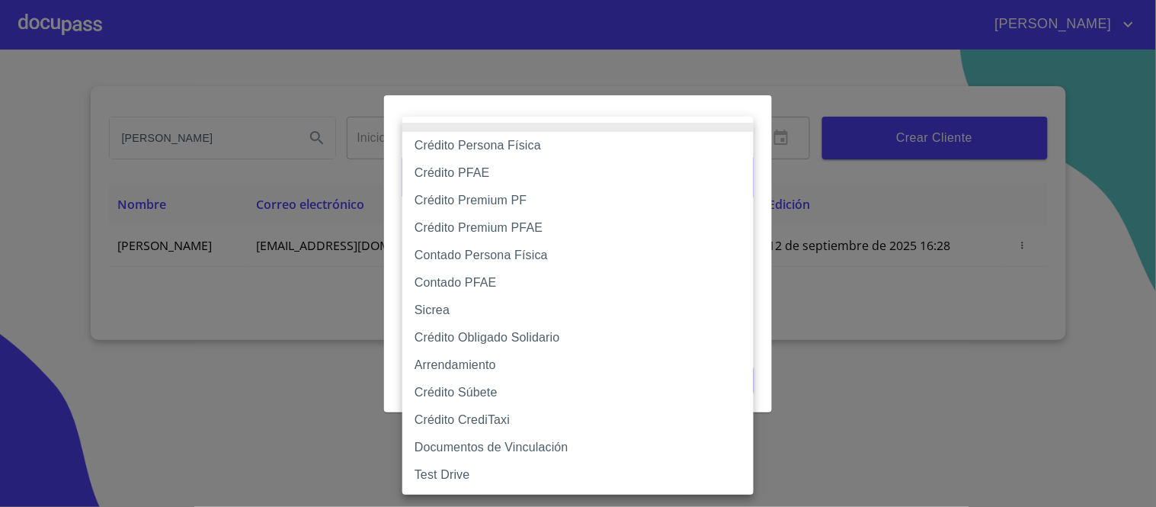
click at [521, 254] on li "Contado Persona Física" at bounding box center [577, 255] width 351 height 27
type input "60bf975b0d9865ccc2471536"
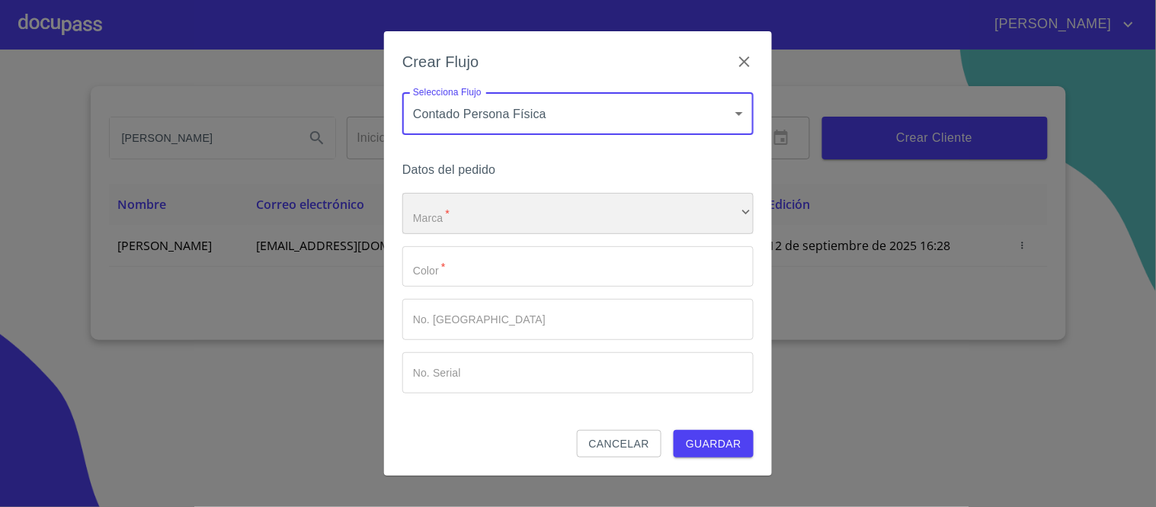
click at [460, 209] on div "​" at bounding box center [577, 213] width 351 height 41
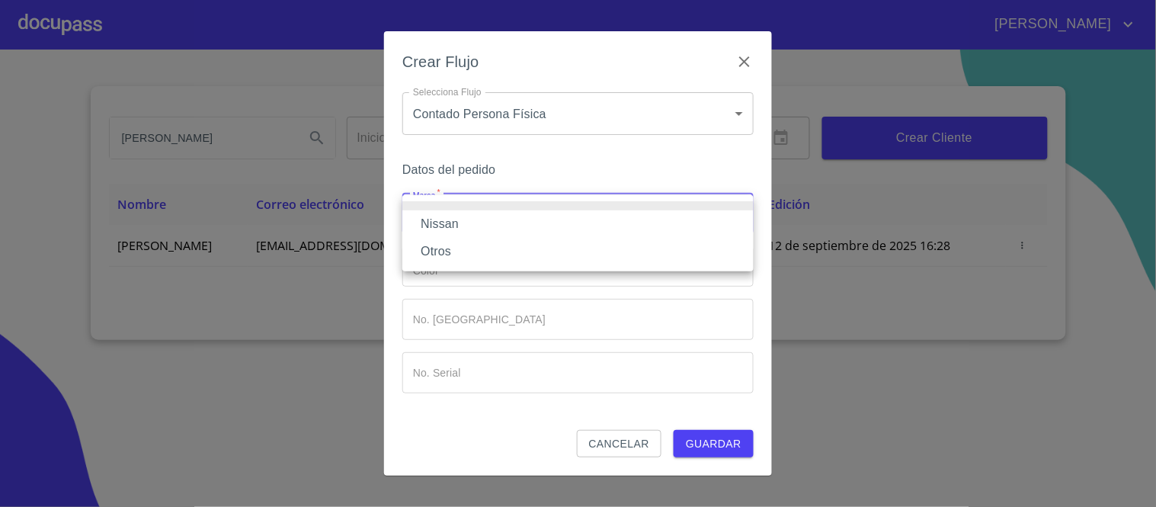
click at [443, 226] on li "Nissan" at bounding box center [577, 223] width 351 height 27
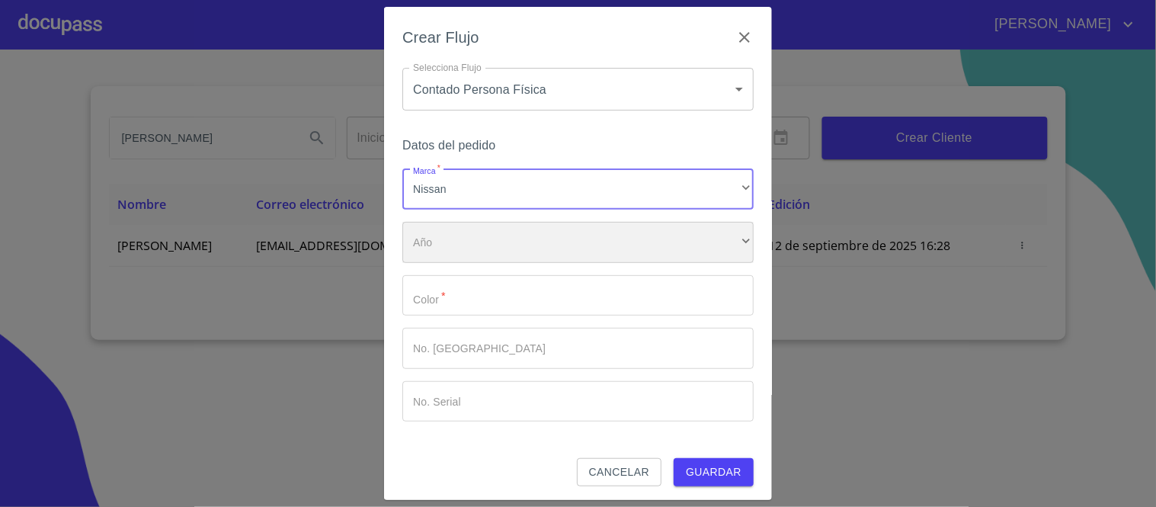
click at [454, 240] on div "​" at bounding box center [577, 242] width 351 height 41
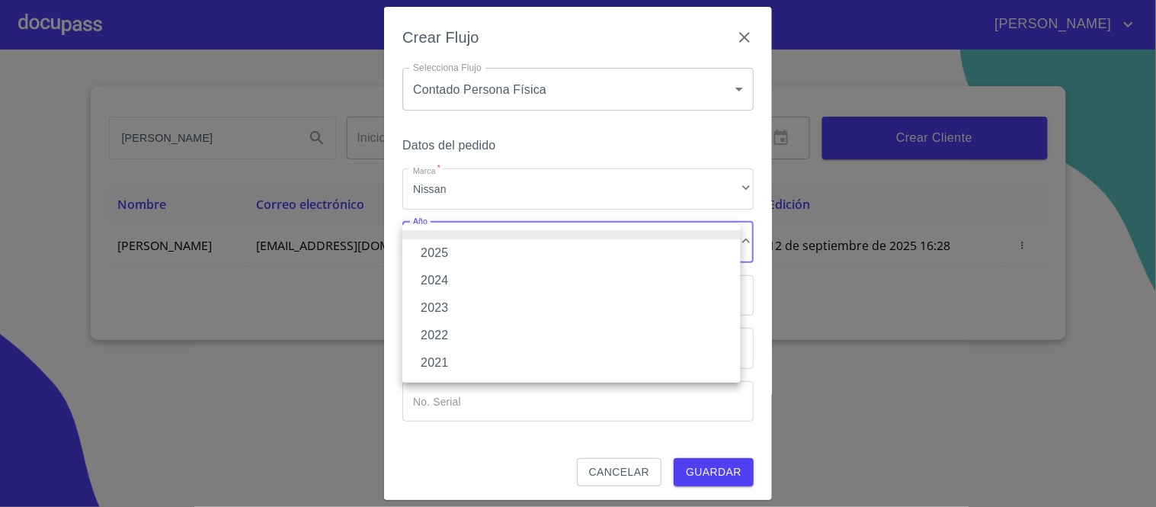
click at [438, 255] on li "2025" at bounding box center [571, 252] width 338 height 27
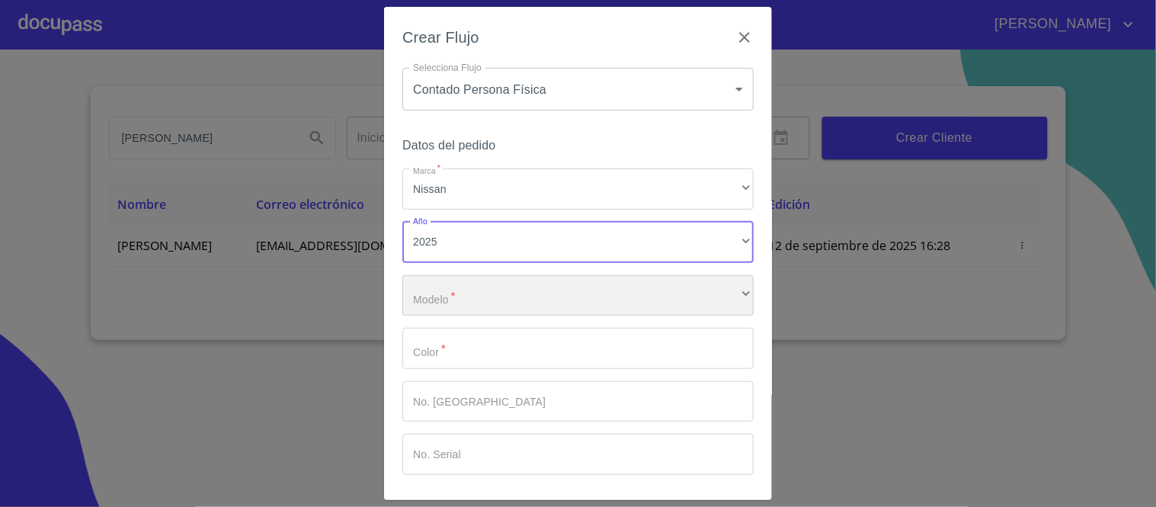
click at [452, 300] on div "​" at bounding box center [577, 295] width 351 height 41
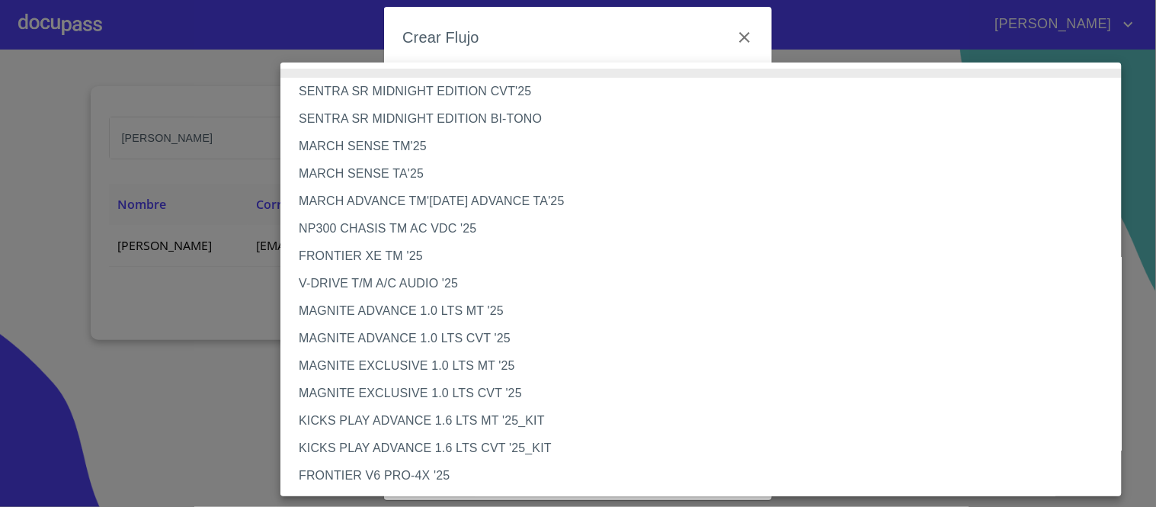
click at [423, 280] on li "V-DRIVE T/M A/C AUDIO '25" at bounding box center [707, 283] width 854 height 27
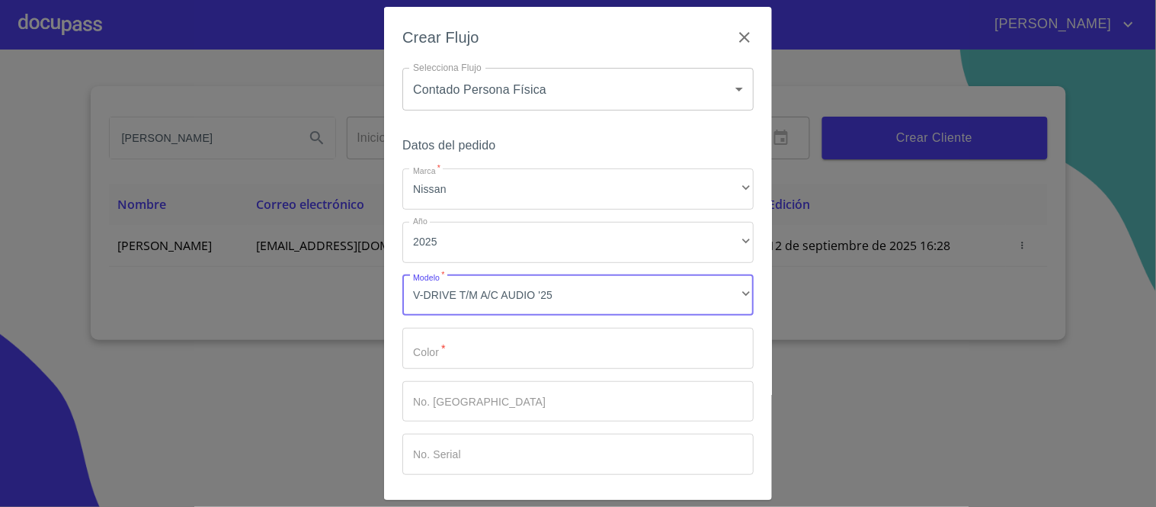
click at [454, 356] on input "Marca   *" at bounding box center [577, 348] width 351 height 41
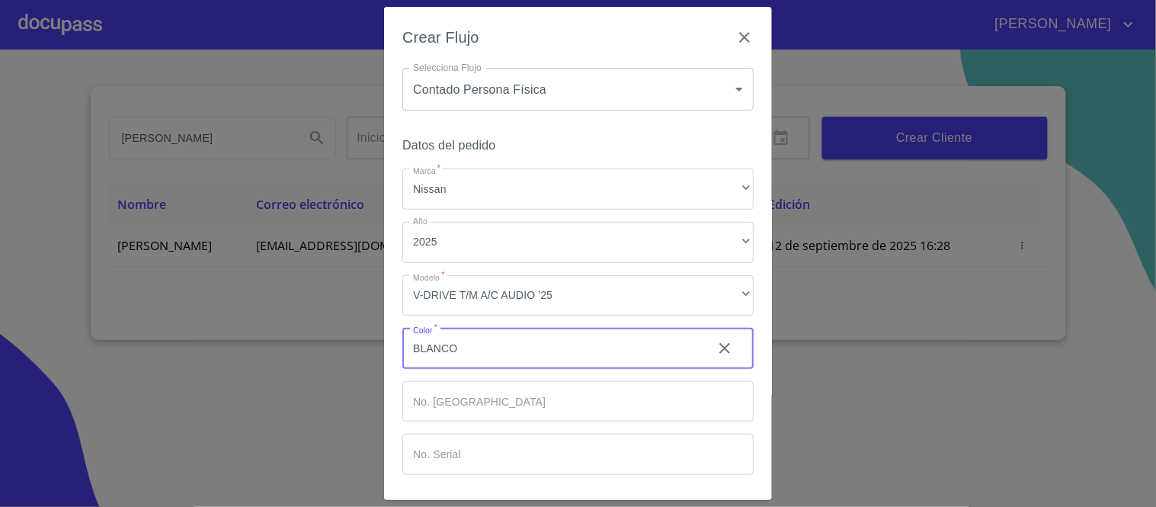
type input "BLANCO"
click at [459, 405] on input "Marca   *" at bounding box center [577, 401] width 351 height 41
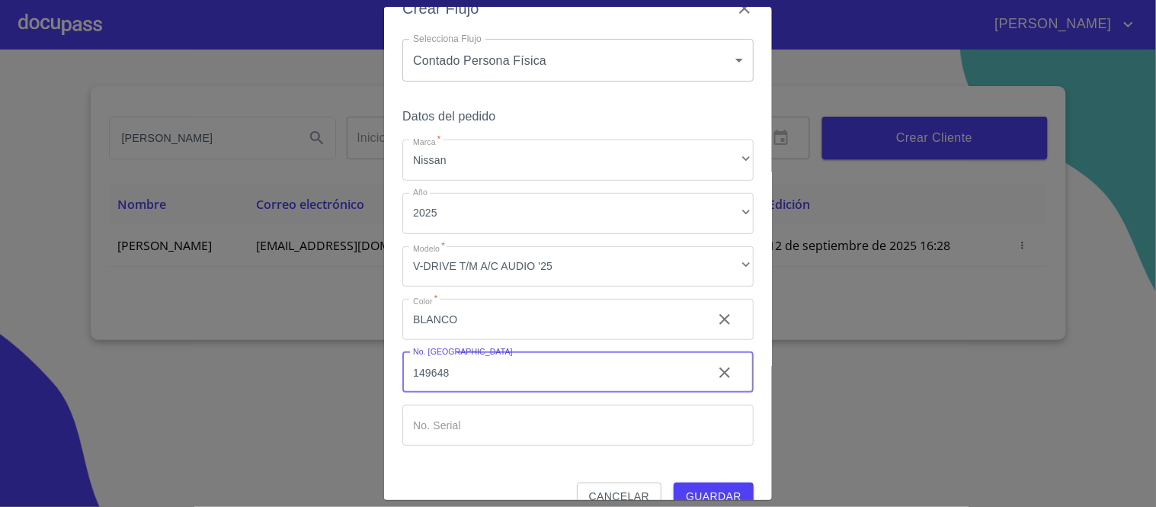
scroll to position [56, 0]
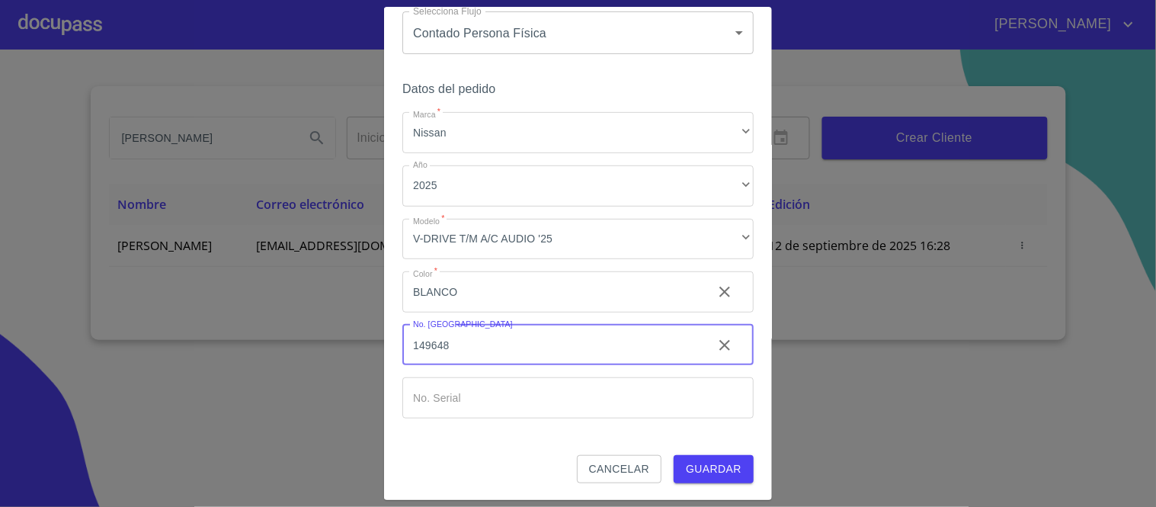
type input "149648"
click at [719, 468] on span "Guardar" at bounding box center [714, 469] width 56 height 19
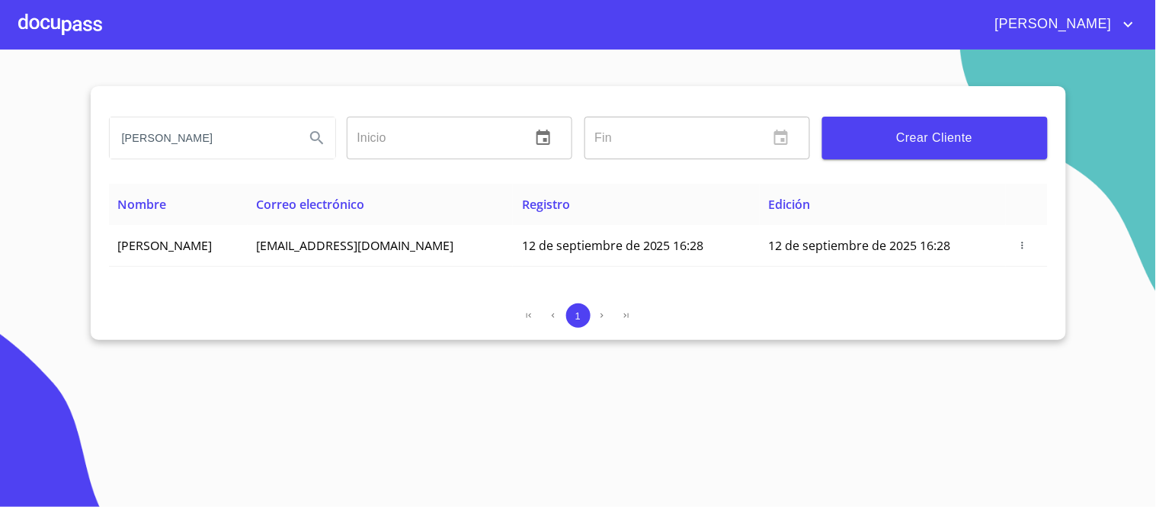
click at [58, 28] on div at bounding box center [60, 24] width 84 height 49
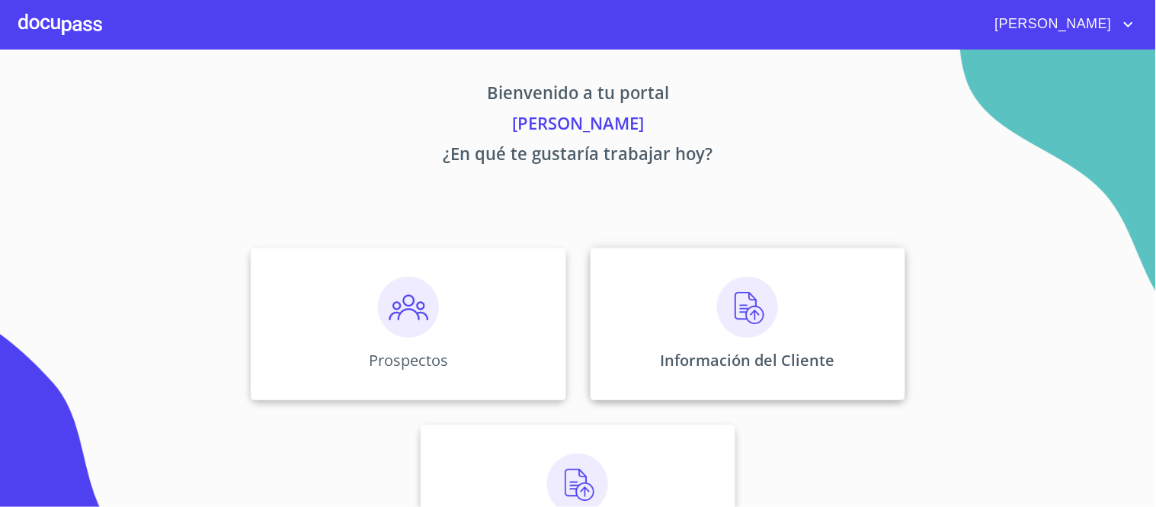
click at [748, 316] on img at bounding box center [747, 307] width 61 height 61
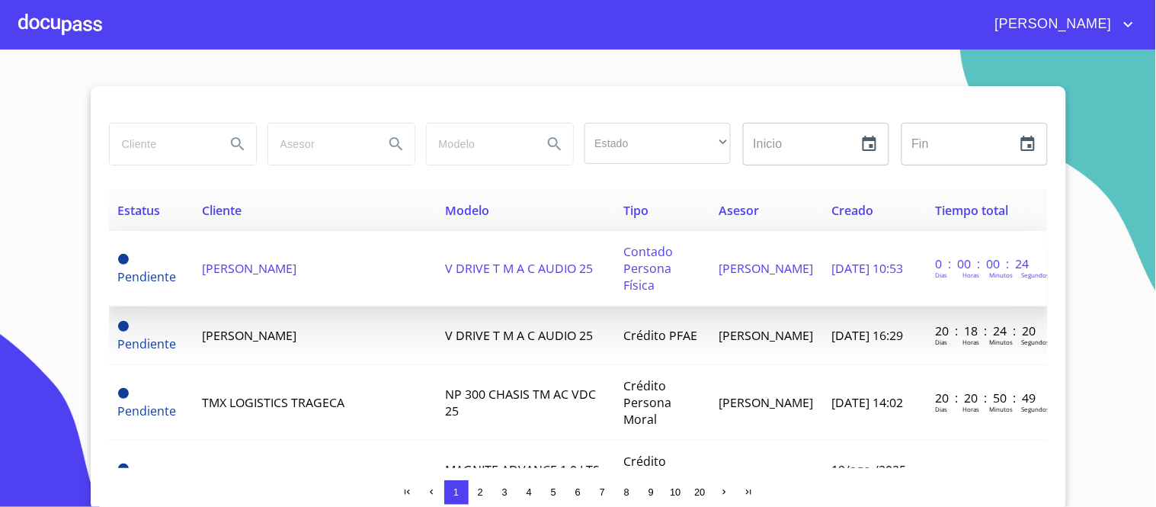
click at [296, 264] on span "[PERSON_NAME]" at bounding box center [249, 268] width 95 height 17
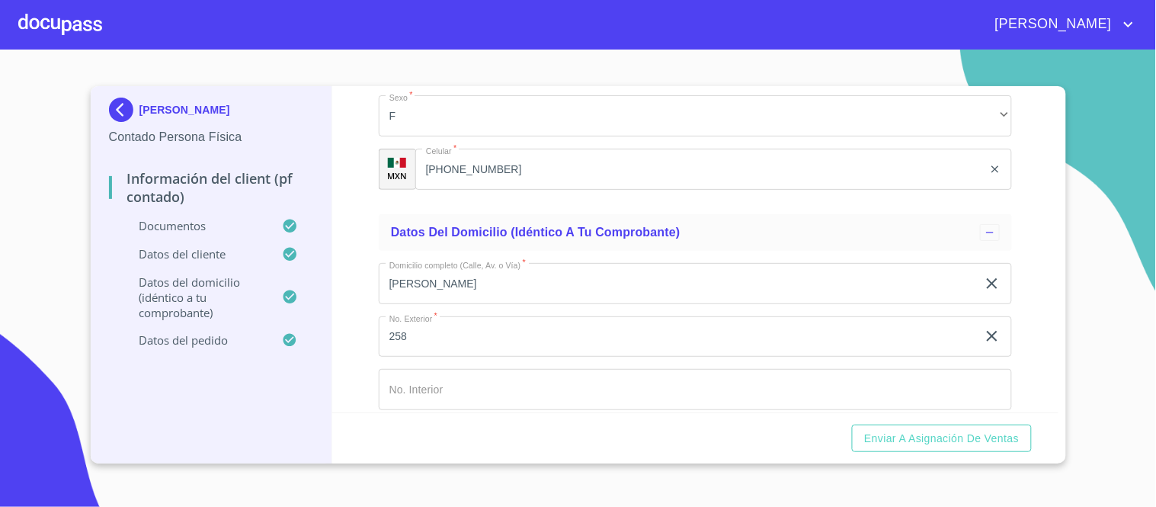
scroll to position [3049, 0]
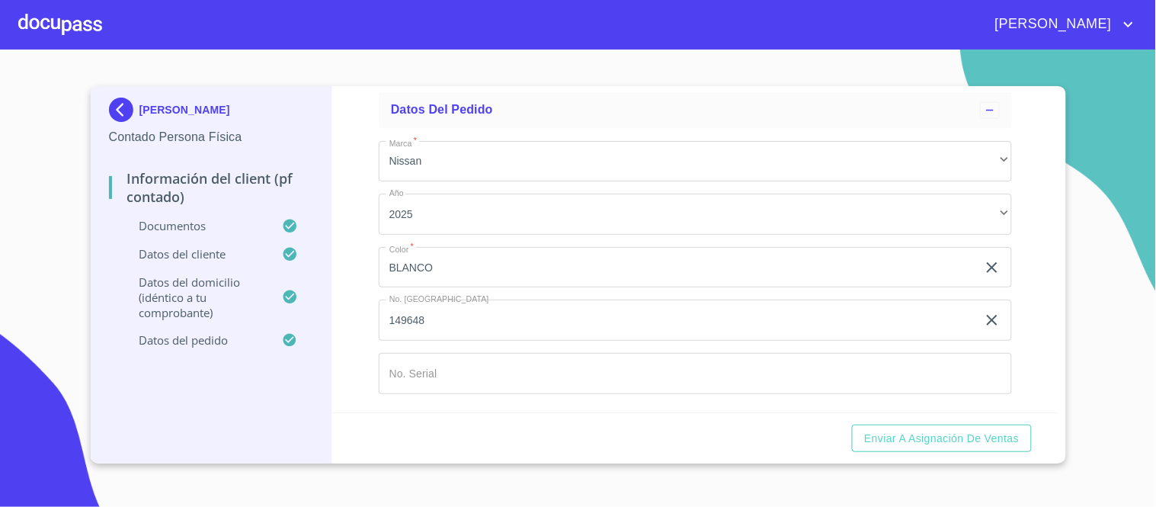
scroll to position [4403, 0]
click at [945, 442] on span "Enviar a Asignación de Ventas" at bounding box center [941, 438] width 155 height 19
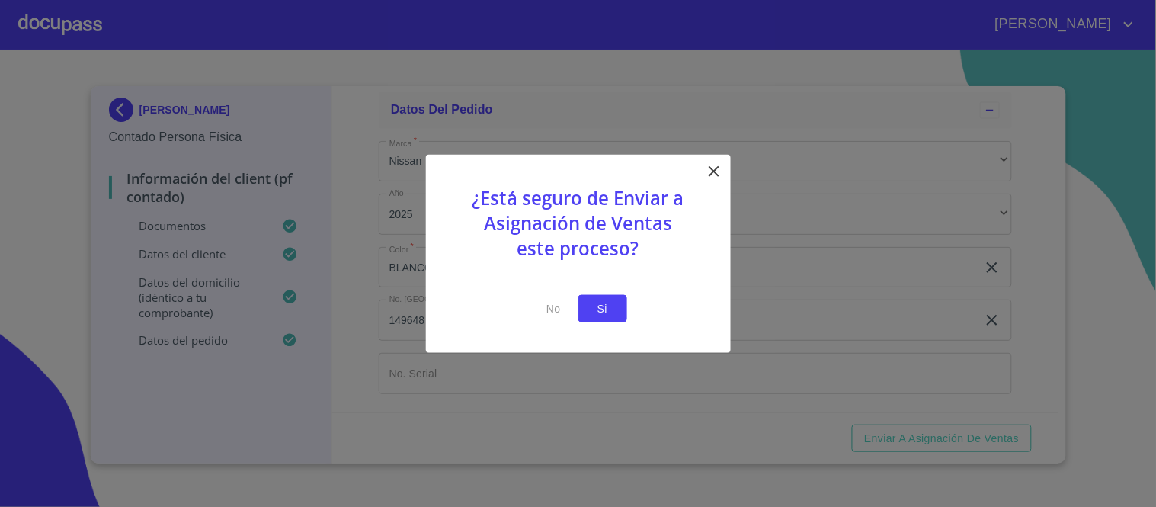
click at [612, 307] on span "Si" at bounding box center [603, 308] width 24 height 19
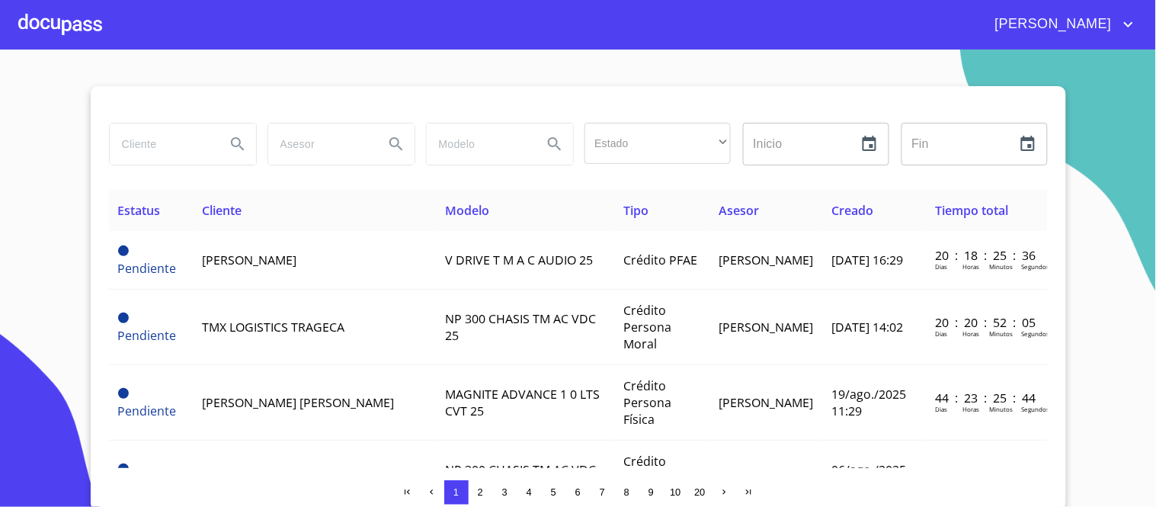
click at [74, 31] on div at bounding box center [60, 24] width 84 height 49
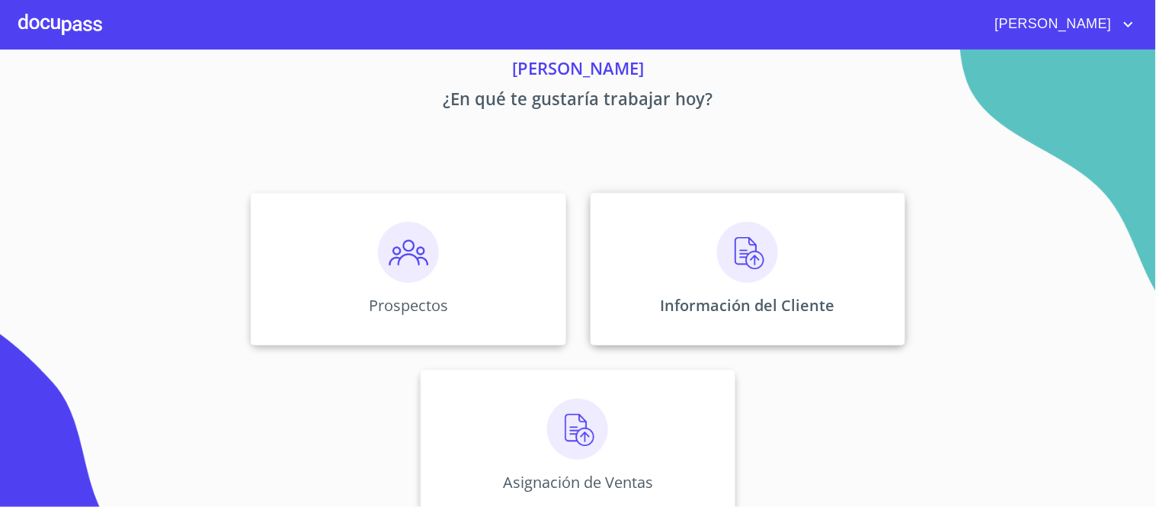
scroll to position [81, 0]
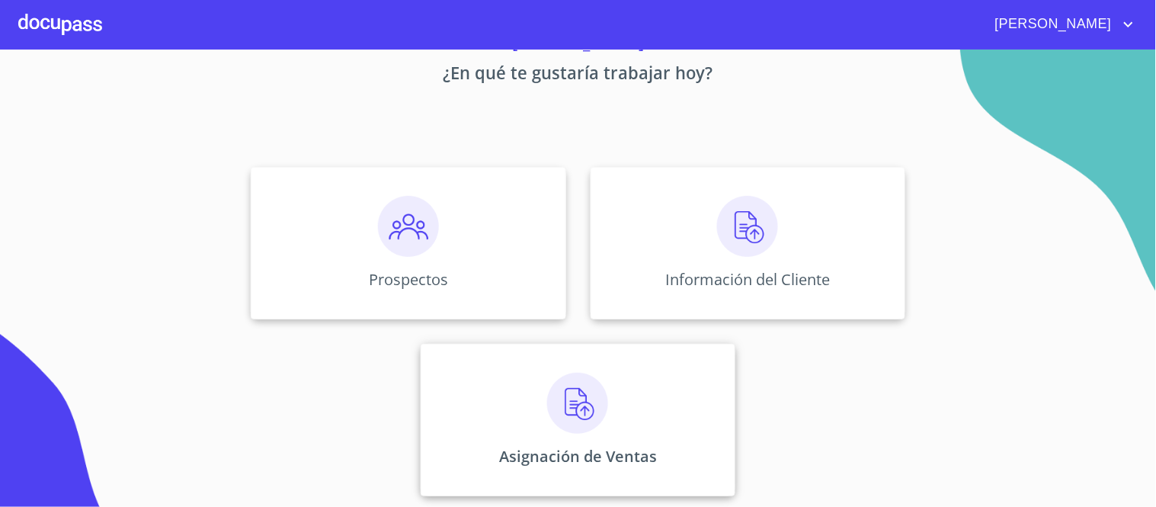
click at [572, 408] on img at bounding box center [577, 403] width 61 height 61
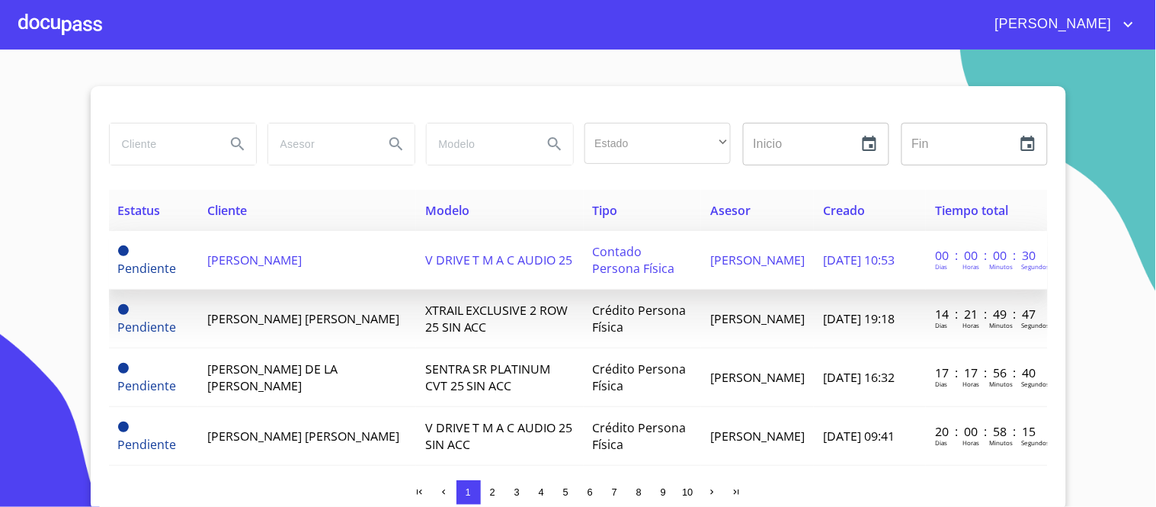
click at [478, 261] on span "V DRIVE T M A C AUDIO 25" at bounding box center [499, 260] width 148 height 17
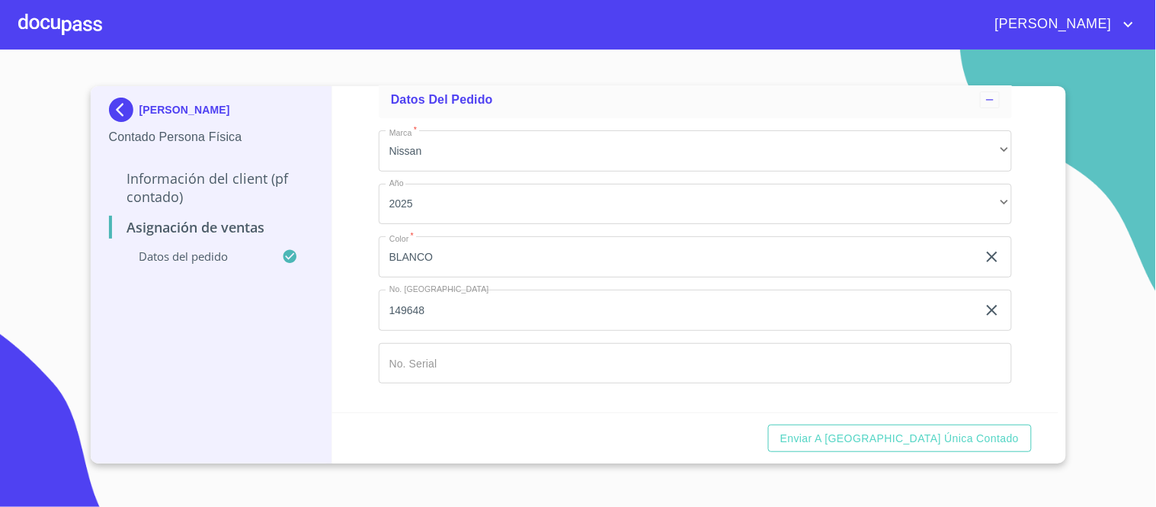
scroll to position [85, 0]
click at [424, 361] on input "Marca   *" at bounding box center [695, 362] width 633 height 41
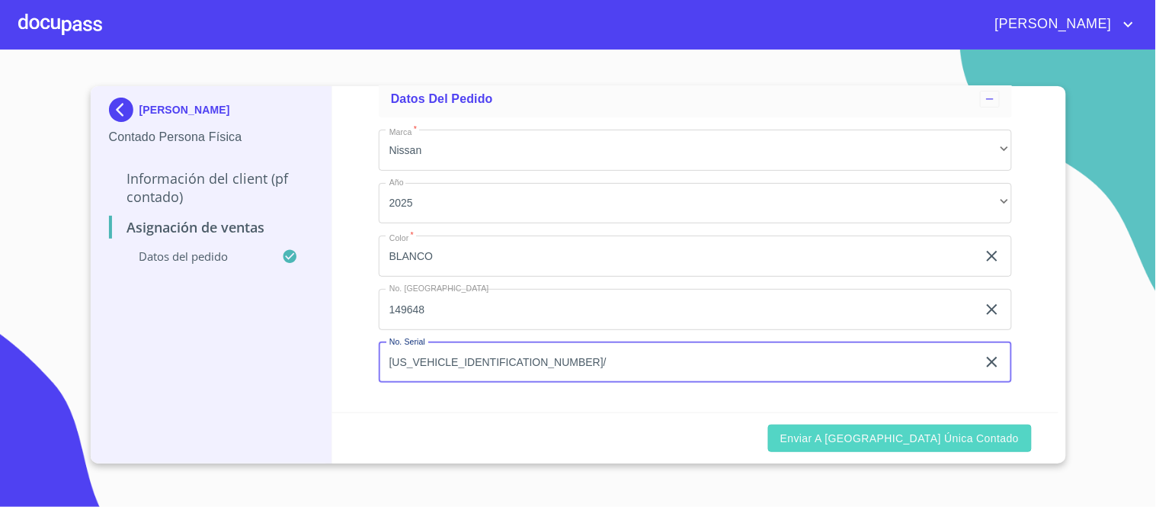
type input "3N1CN7AE6SK401598/"
click at [896, 445] on span "Enviar a Ventanilla única contado" at bounding box center [899, 438] width 239 height 19
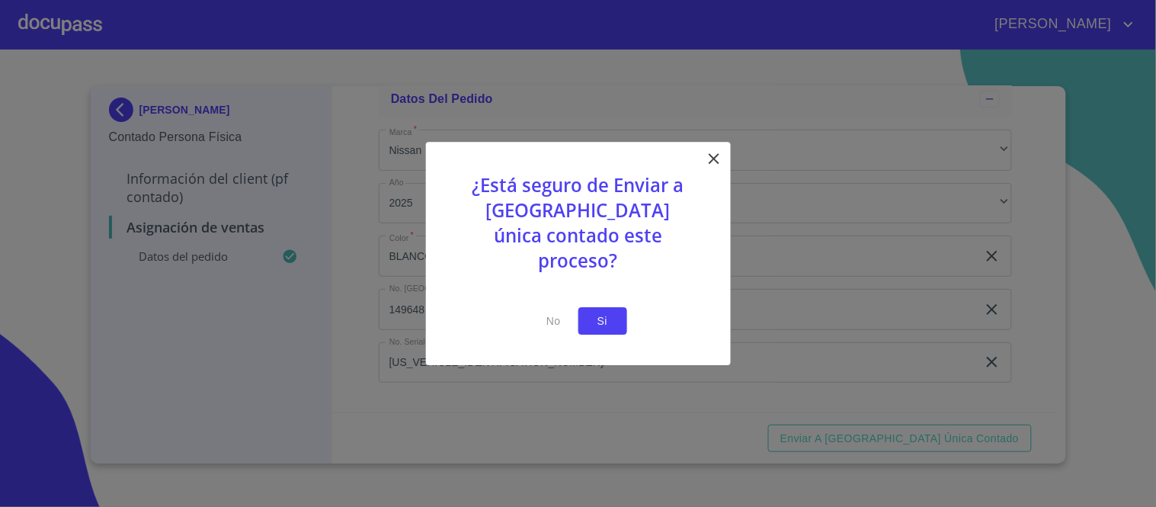
click at [597, 312] on span "Si" at bounding box center [603, 321] width 24 height 19
